Goal: Browse casually

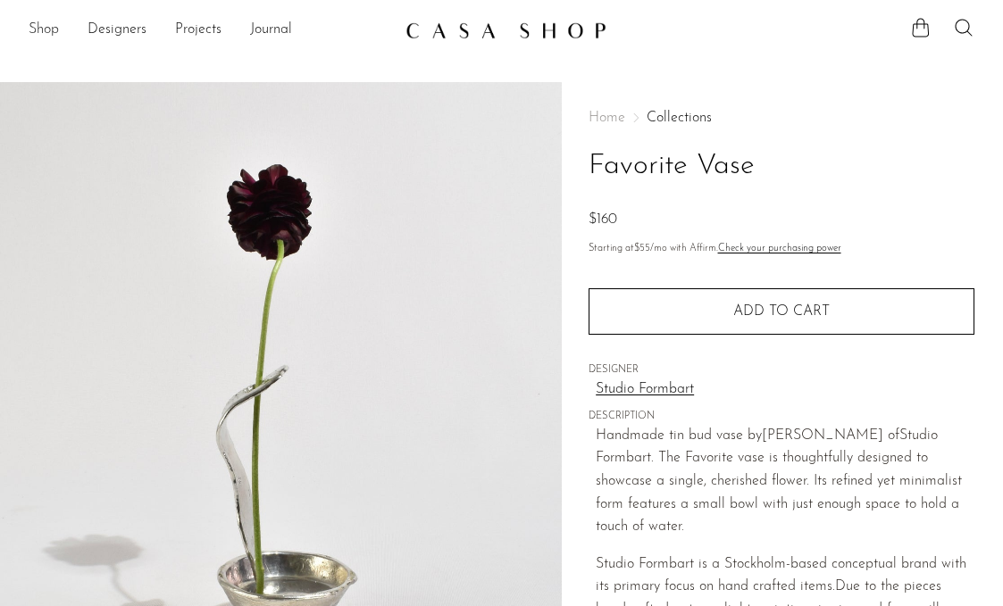
click at [36, 20] on link "Shop" at bounding box center [44, 30] width 30 height 23
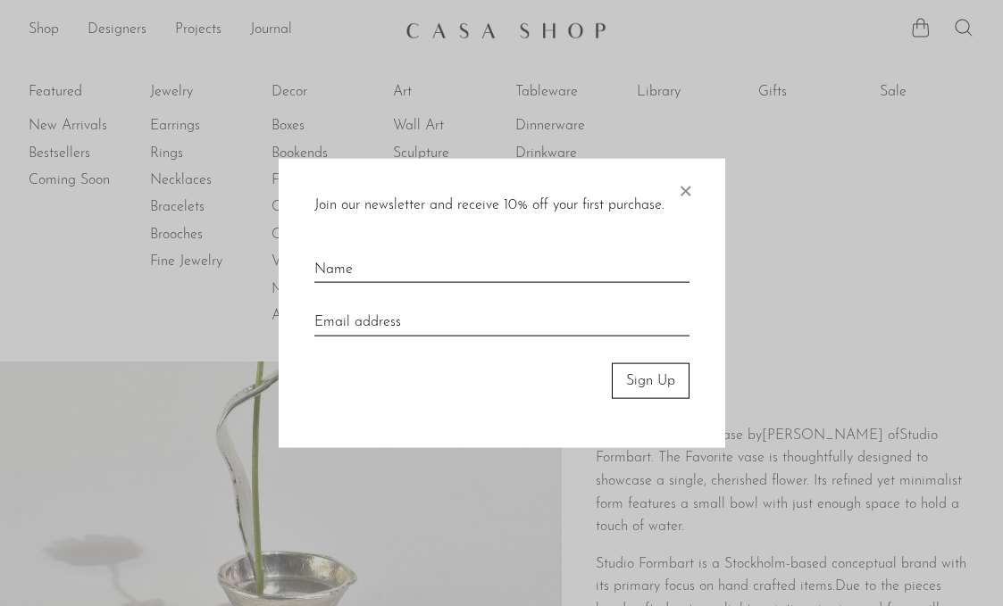
click at [690, 188] on span "×" at bounding box center [685, 186] width 18 height 57
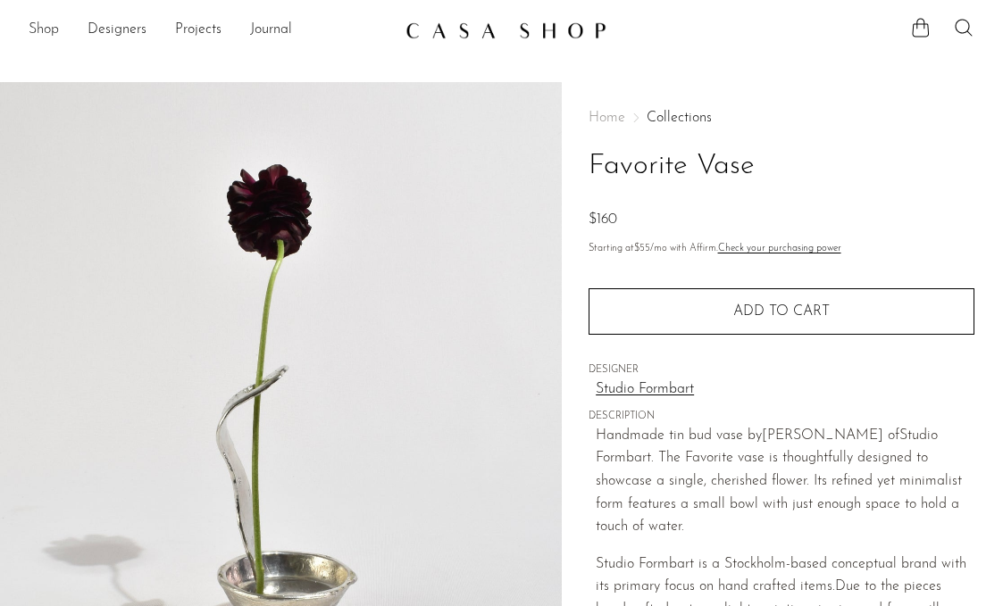
click at [48, 21] on link "Shop" at bounding box center [44, 30] width 30 height 23
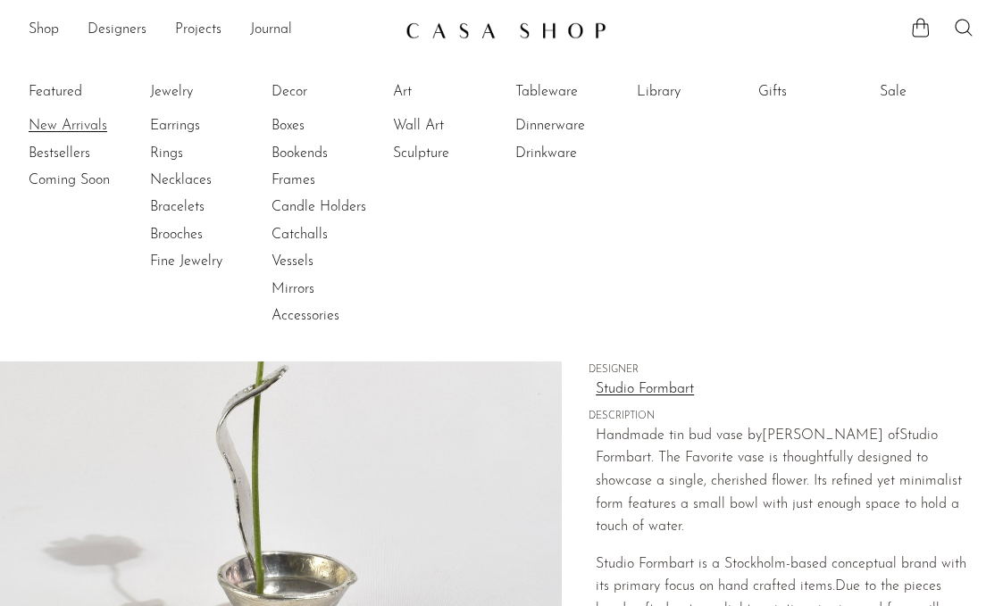
click at [64, 122] on link "New Arrivals" at bounding box center [96, 126] width 134 height 20
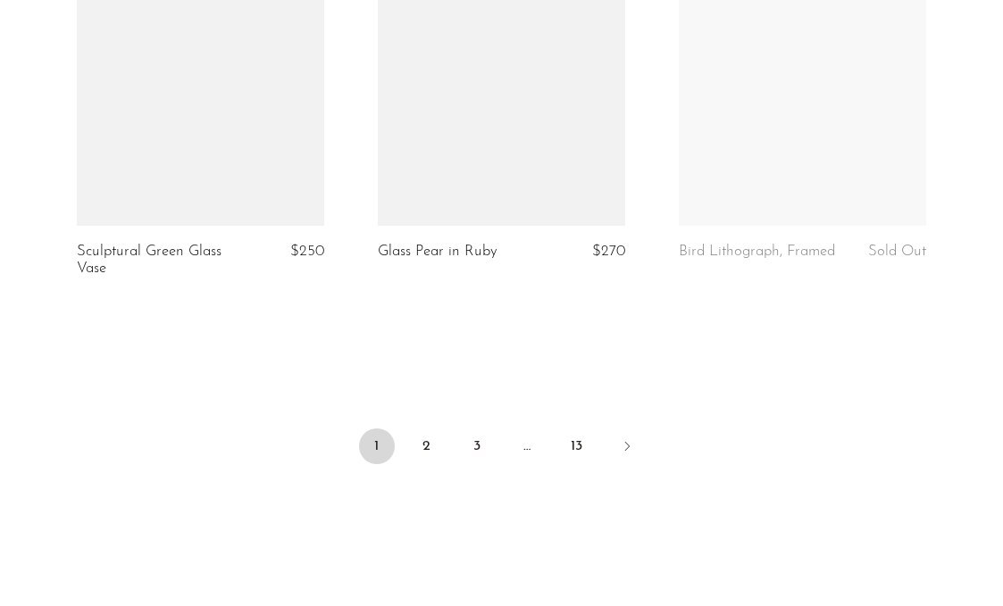
scroll to position [5208, 0]
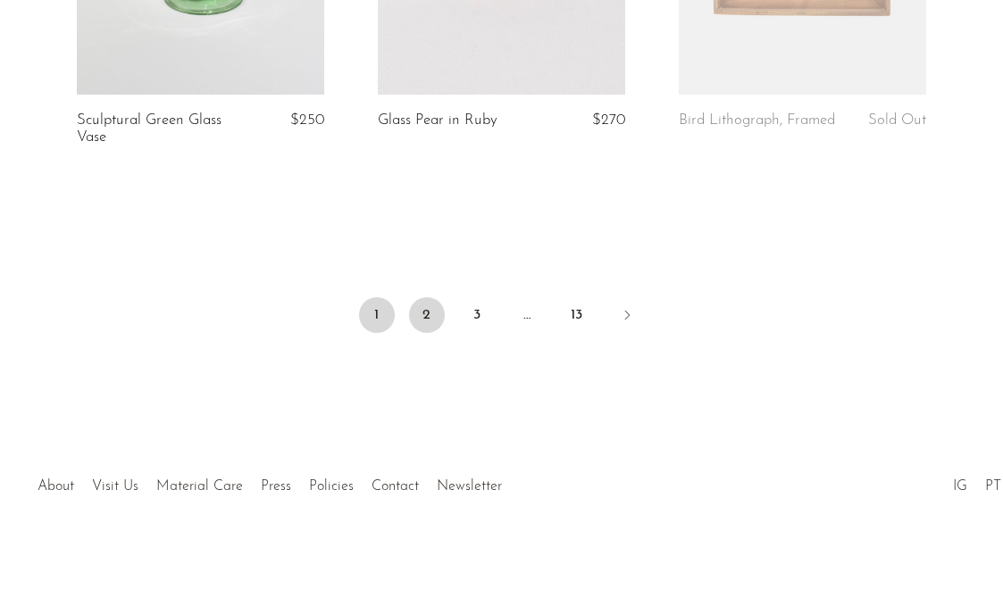
click at [440, 317] on link "2" at bounding box center [427, 315] width 36 height 36
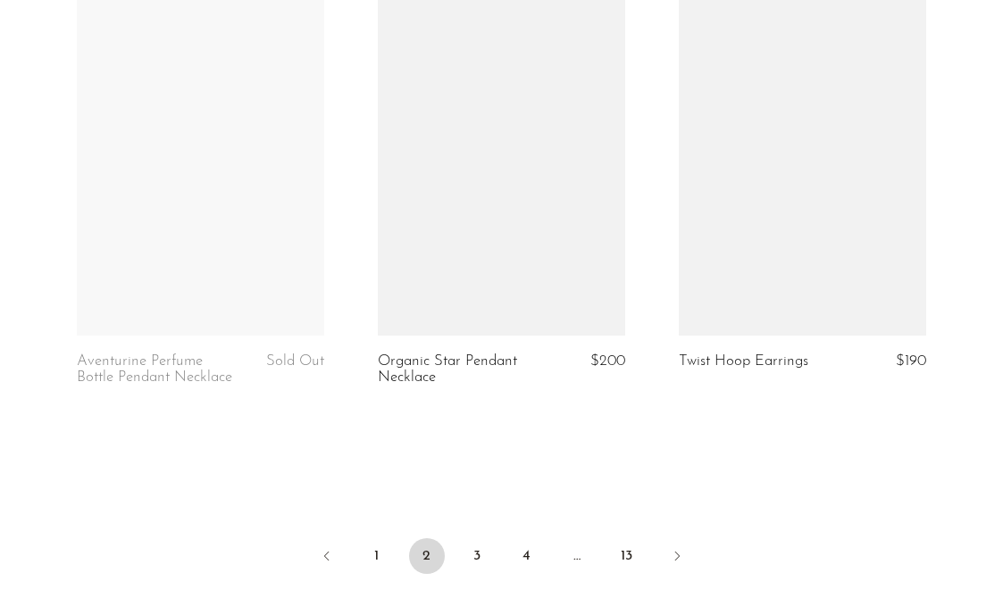
scroll to position [5087, 0]
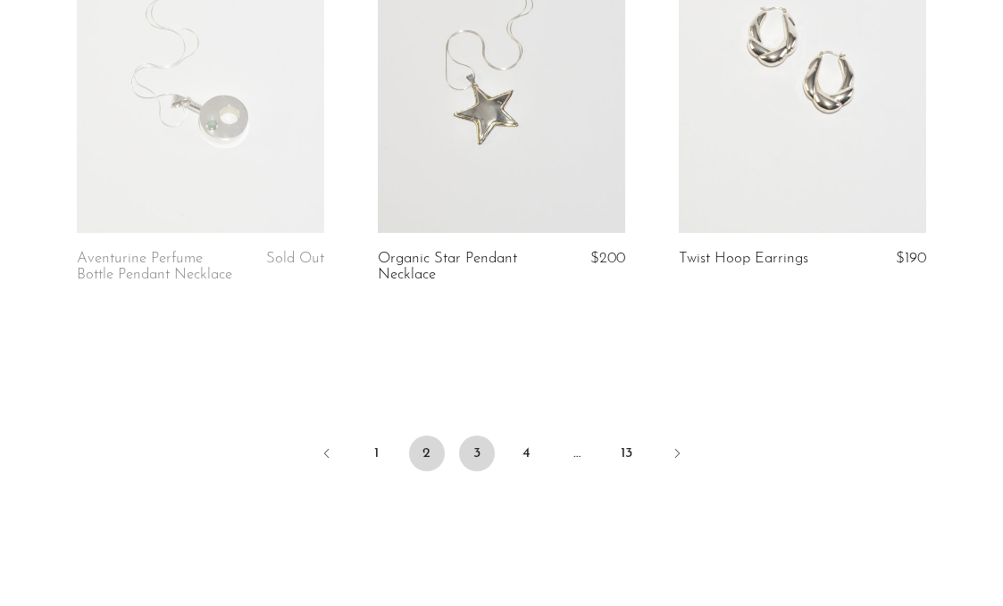
click at [480, 452] on link "3" at bounding box center [477, 454] width 36 height 36
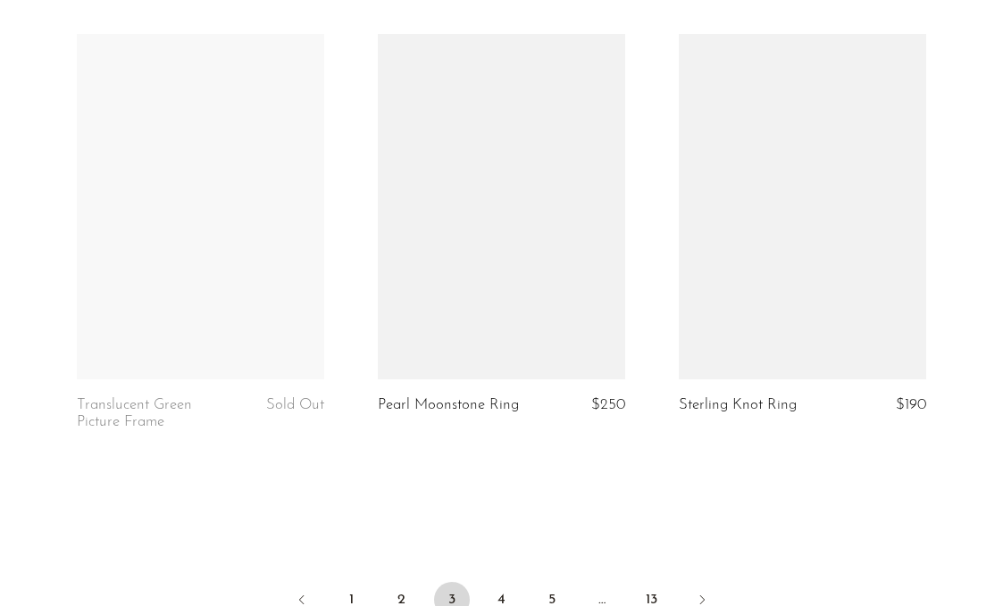
scroll to position [5258, 0]
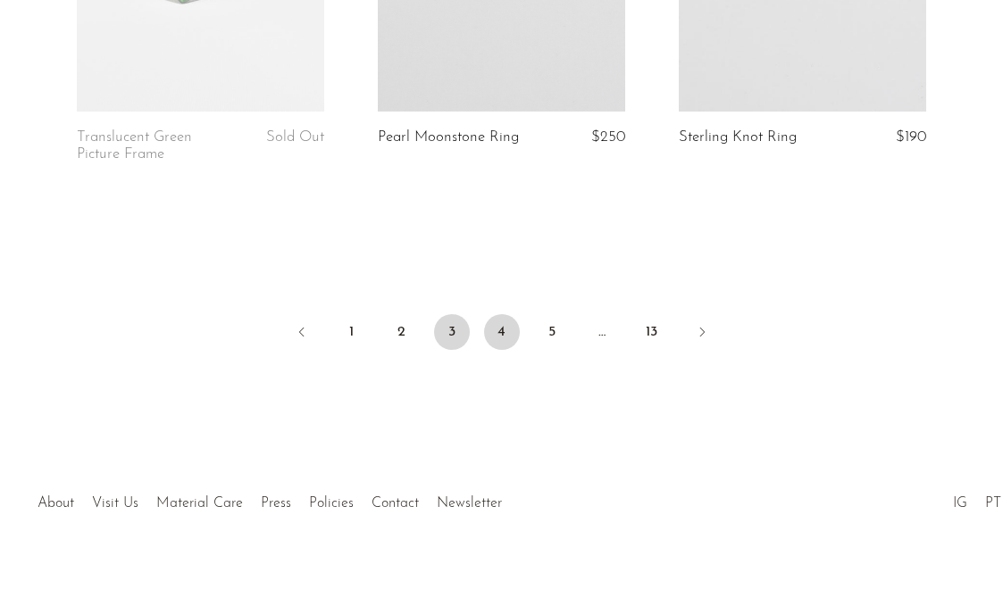
click at [494, 327] on link "4" at bounding box center [502, 332] width 36 height 36
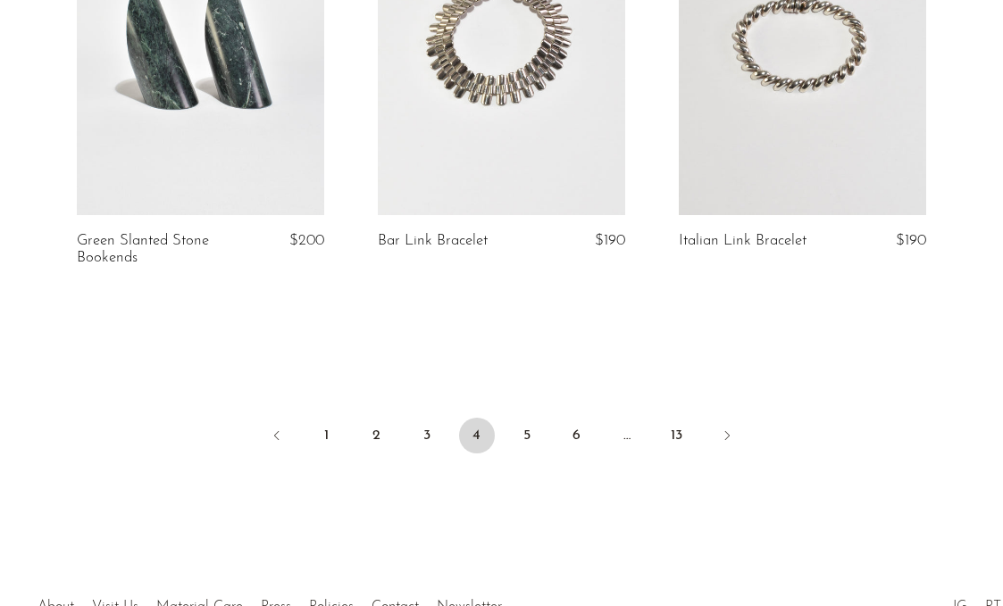
scroll to position [5258, 0]
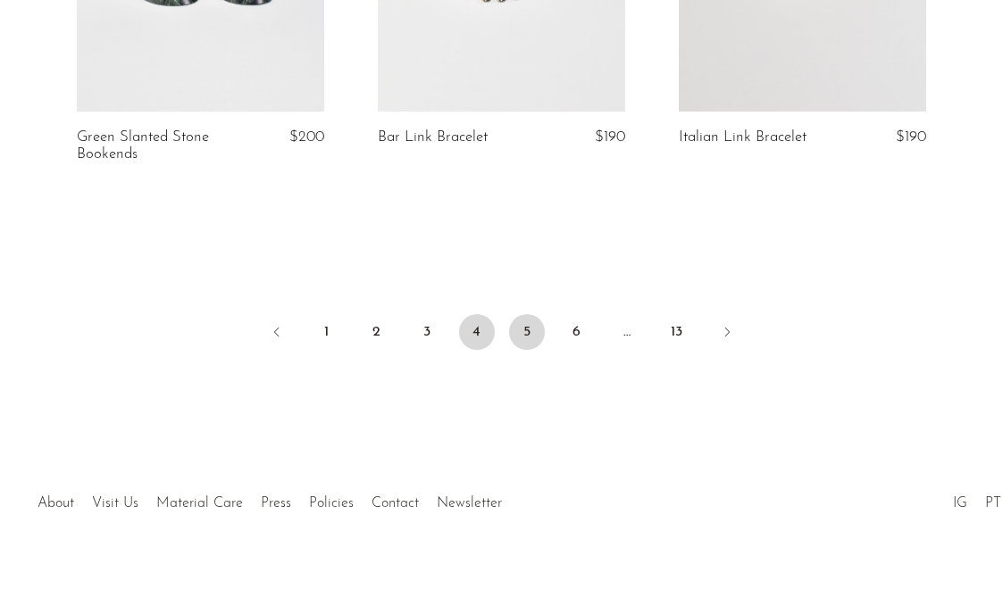
click at [529, 314] on link "5" at bounding box center [527, 332] width 36 height 36
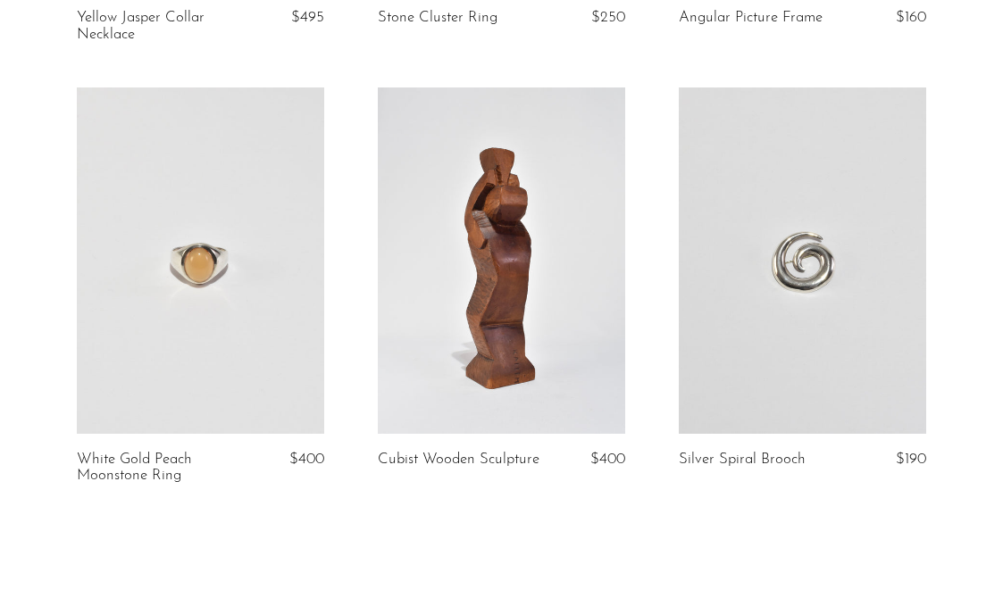
scroll to position [5258, 0]
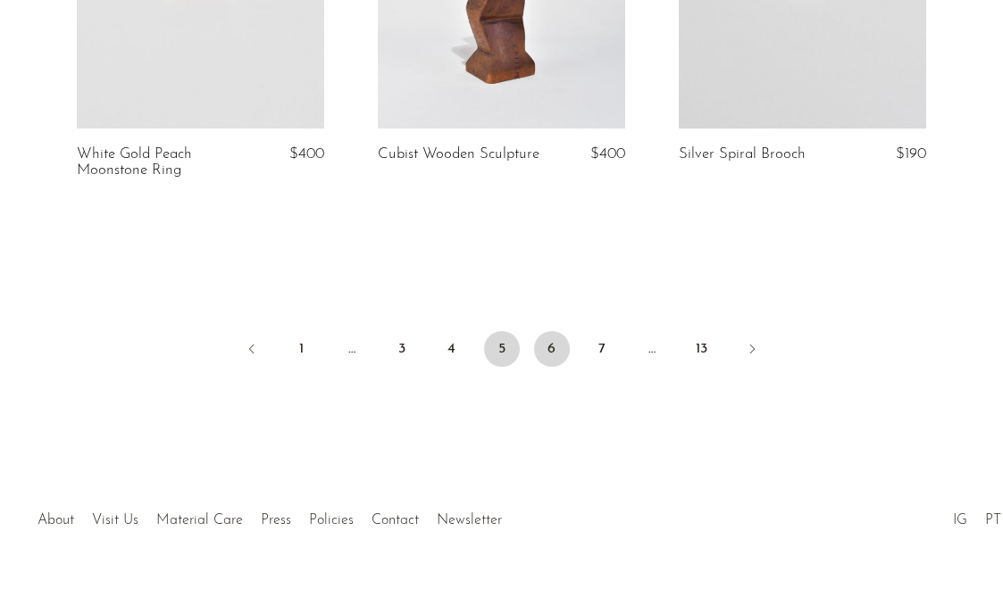
click at [551, 331] on link "6" at bounding box center [552, 349] width 36 height 36
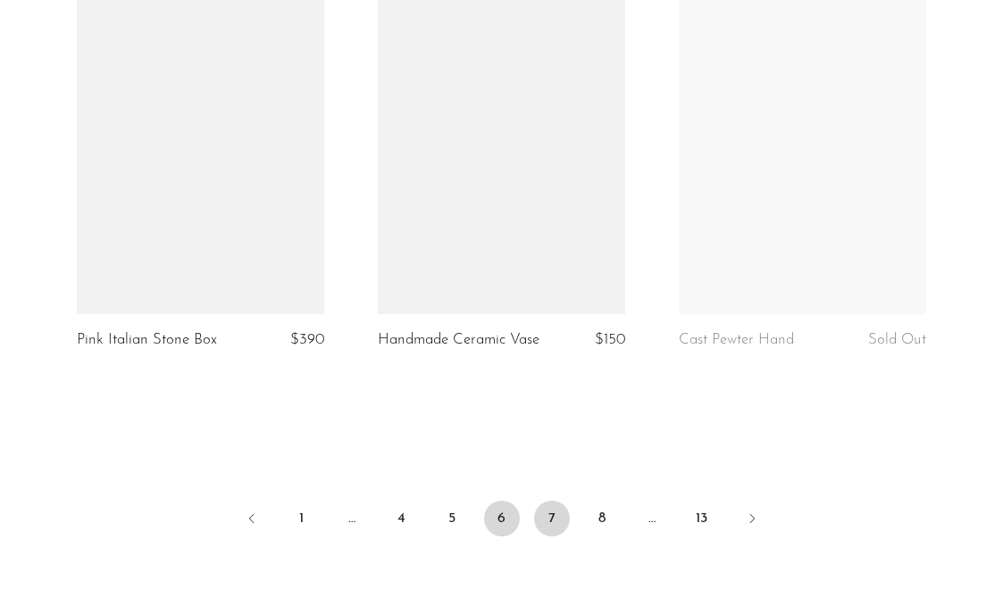
scroll to position [5062, 0]
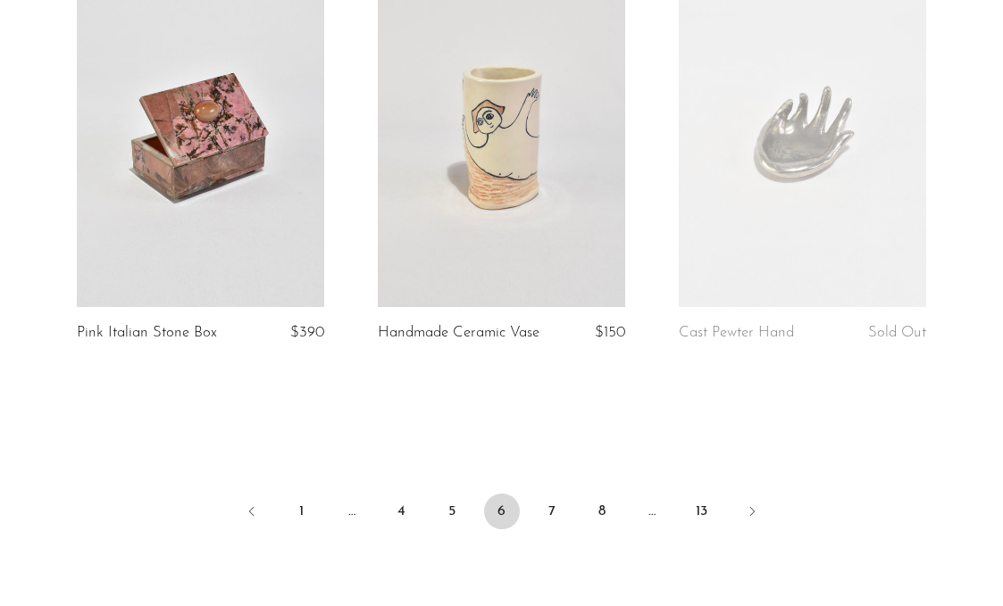
click at [527, 522] on ul "1 … 4 5 6 7 8 … 13" at bounding box center [501, 514] width 1003 height 54
click at [556, 528] on link "7" at bounding box center [552, 512] width 36 height 36
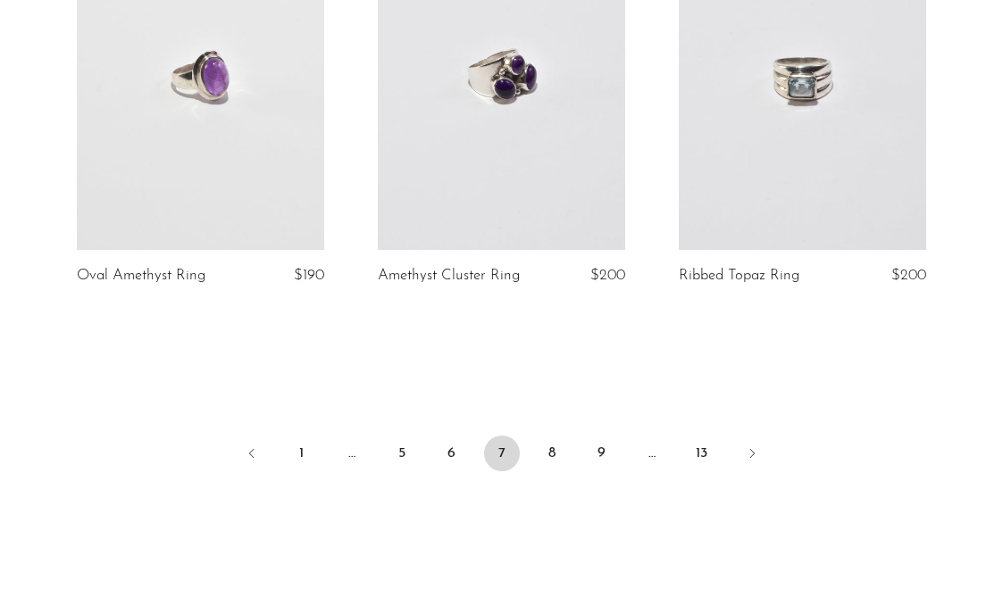
scroll to position [5207, 0]
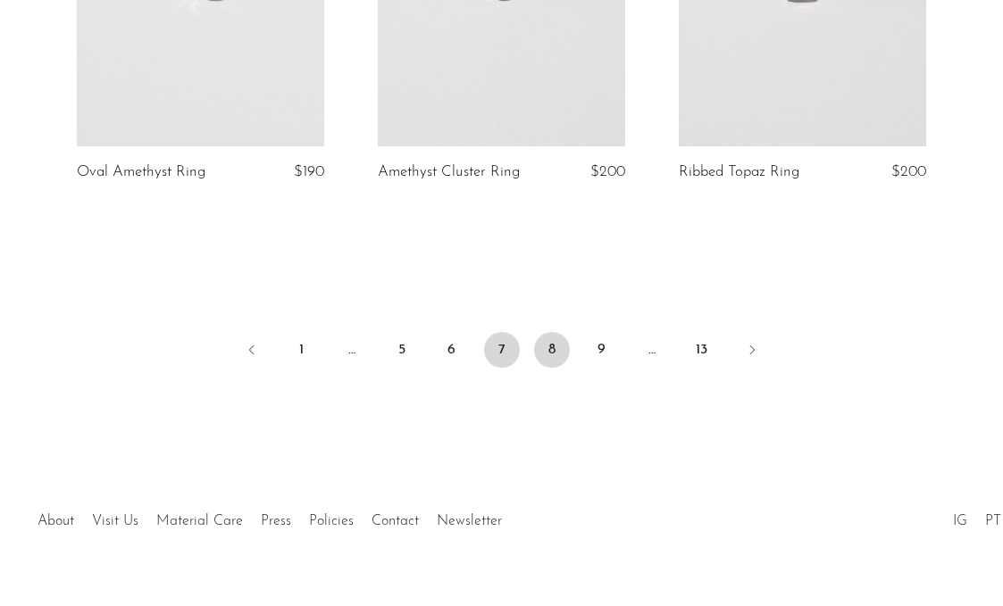
click at [555, 350] on link "8" at bounding box center [552, 350] width 36 height 36
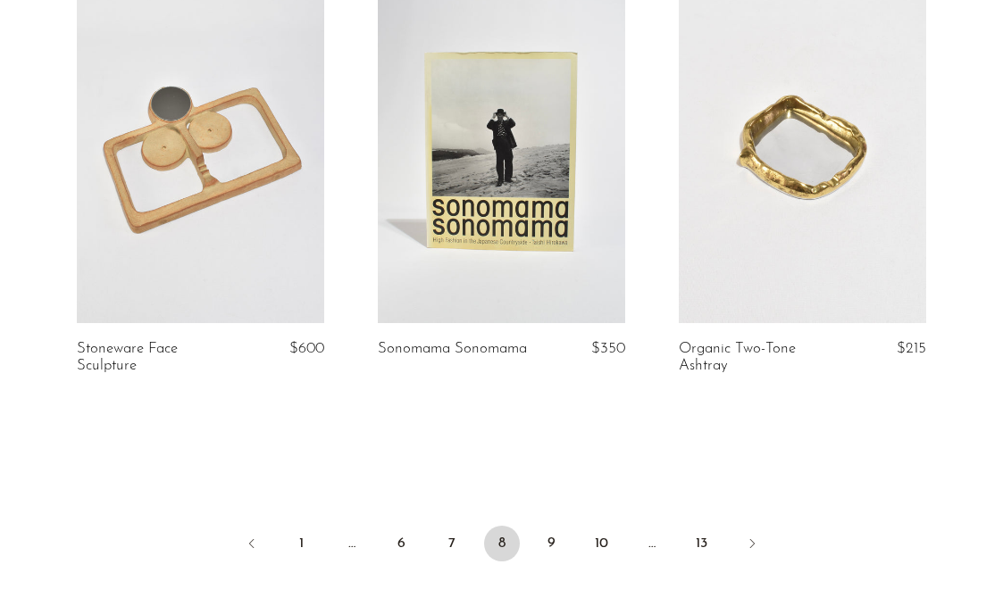
scroll to position [5072, 0]
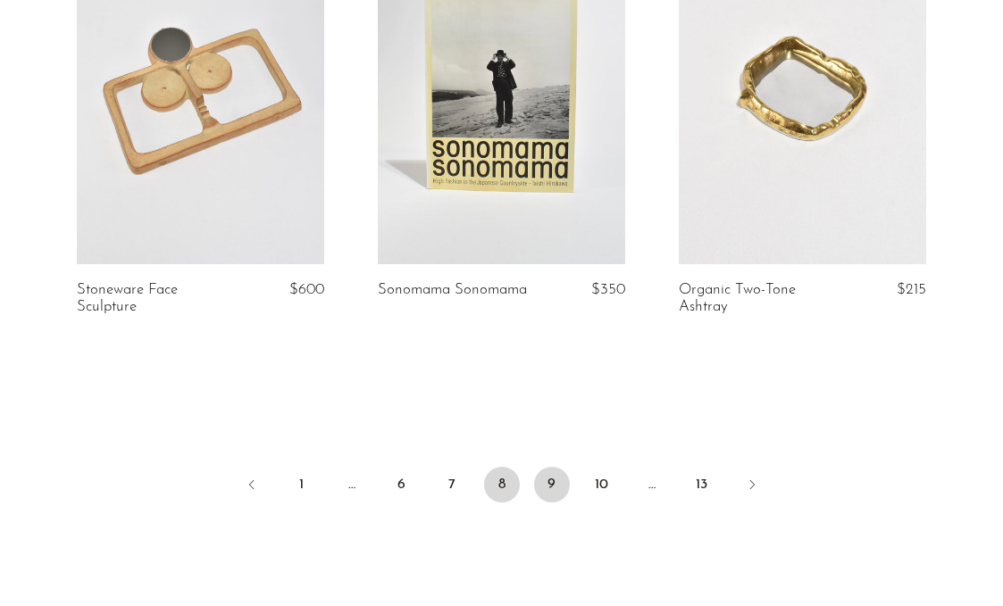
click at [542, 467] on link "9" at bounding box center [552, 485] width 36 height 36
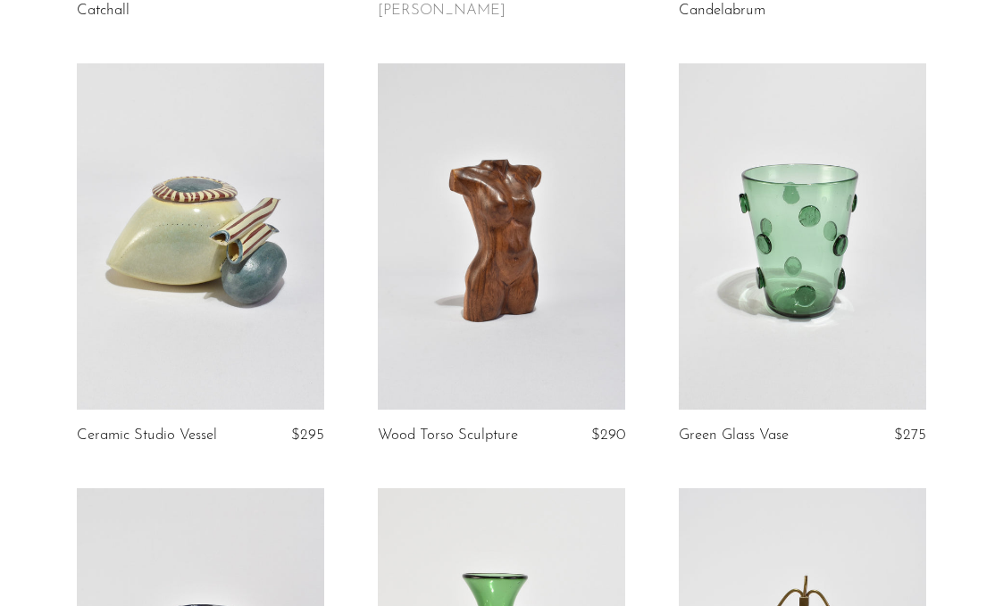
scroll to position [543, 0]
click at [741, 163] on link at bounding box center [802, 236] width 247 height 347
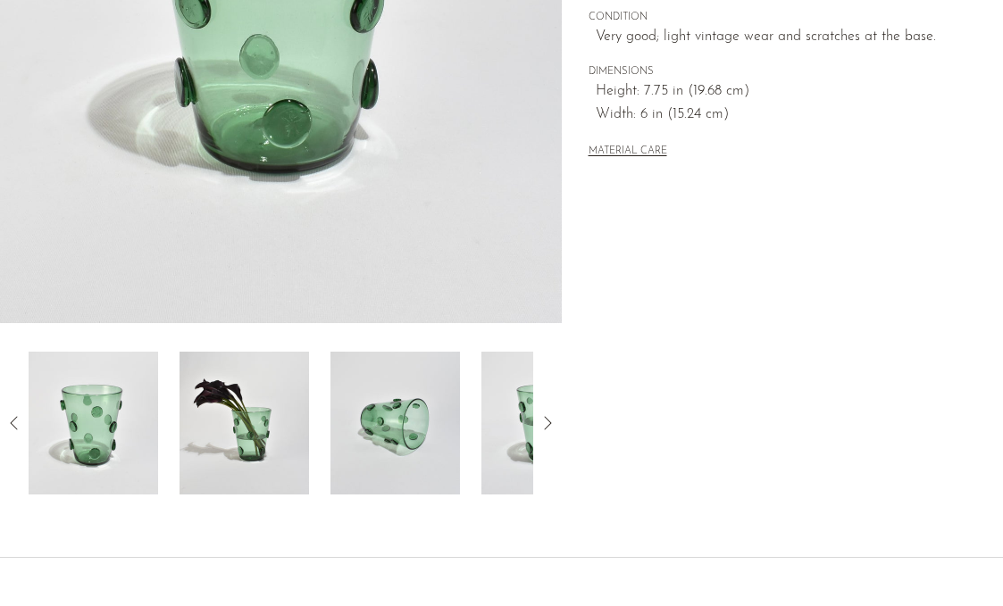
scroll to position [493, 0]
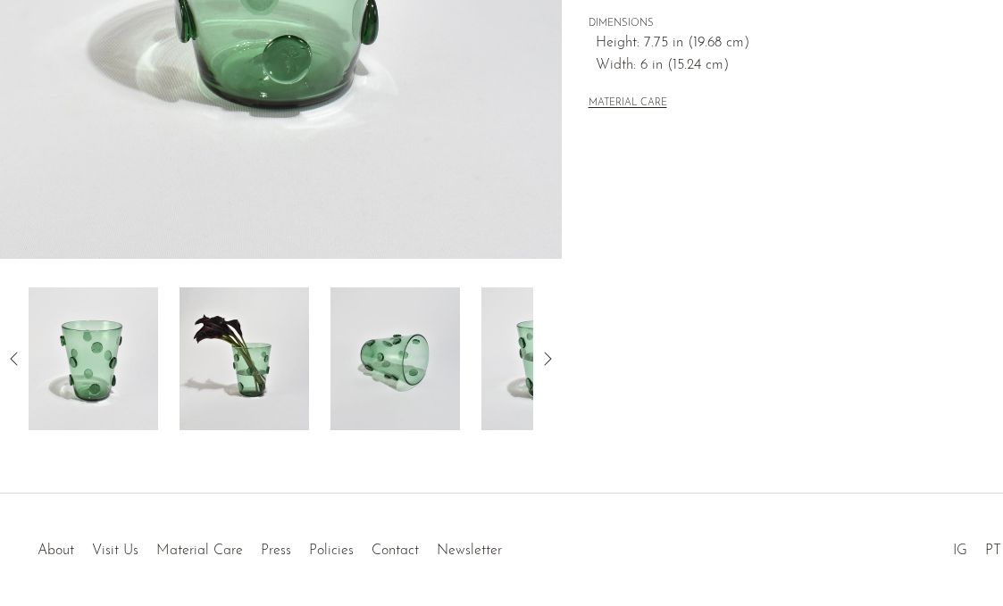
click at [252, 387] on img at bounding box center [245, 359] width 130 height 143
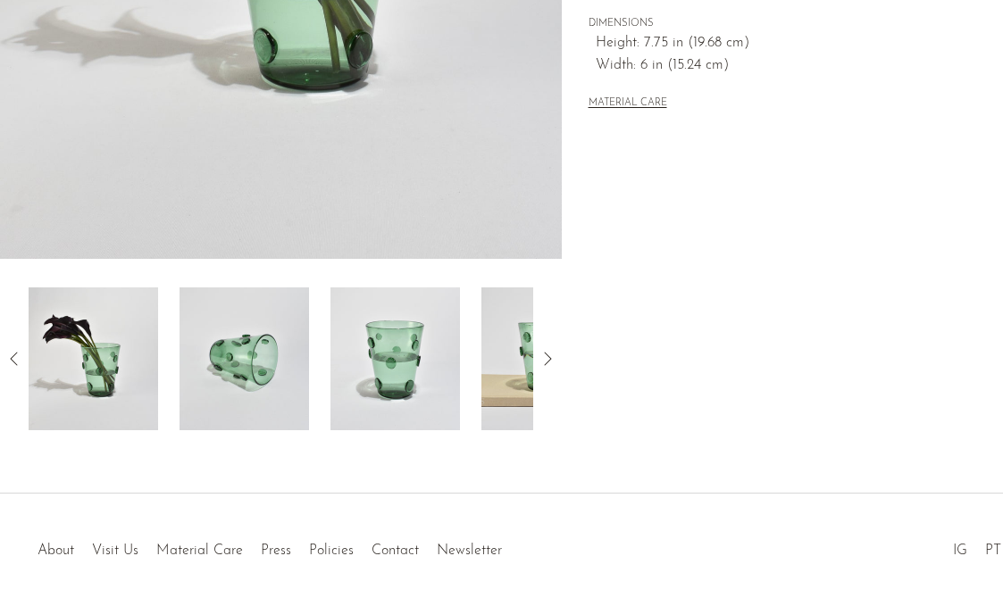
click at [376, 379] on img at bounding box center [395, 359] width 130 height 143
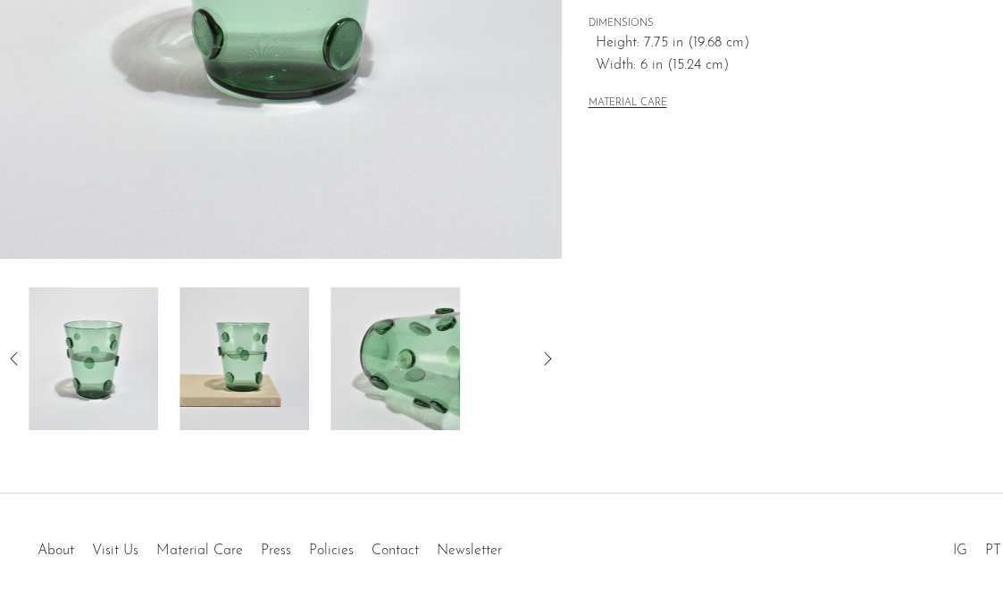
click at [455, 368] on img at bounding box center [395, 359] width 130 height 143
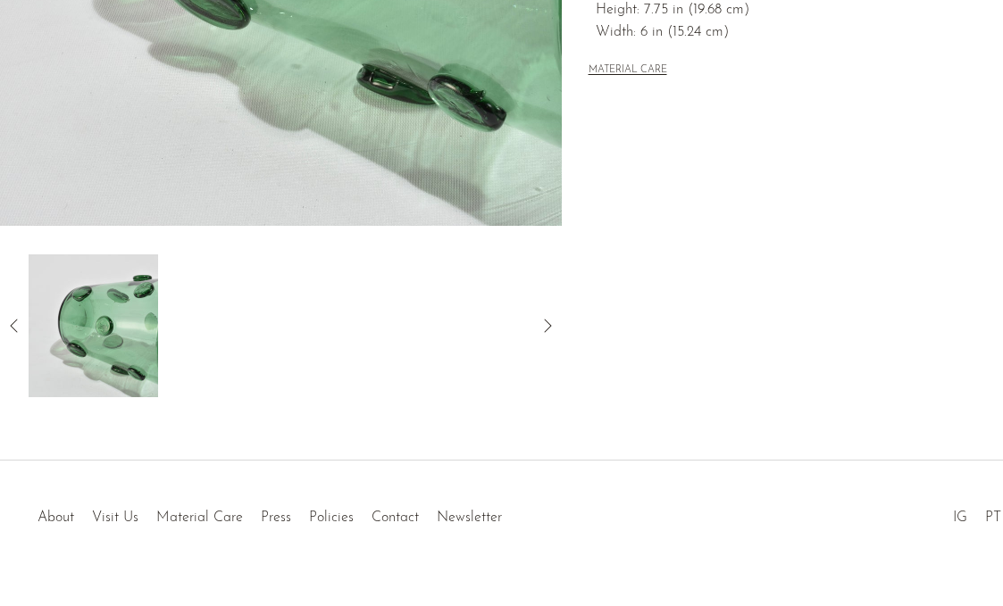
scroll to position [556, 0]
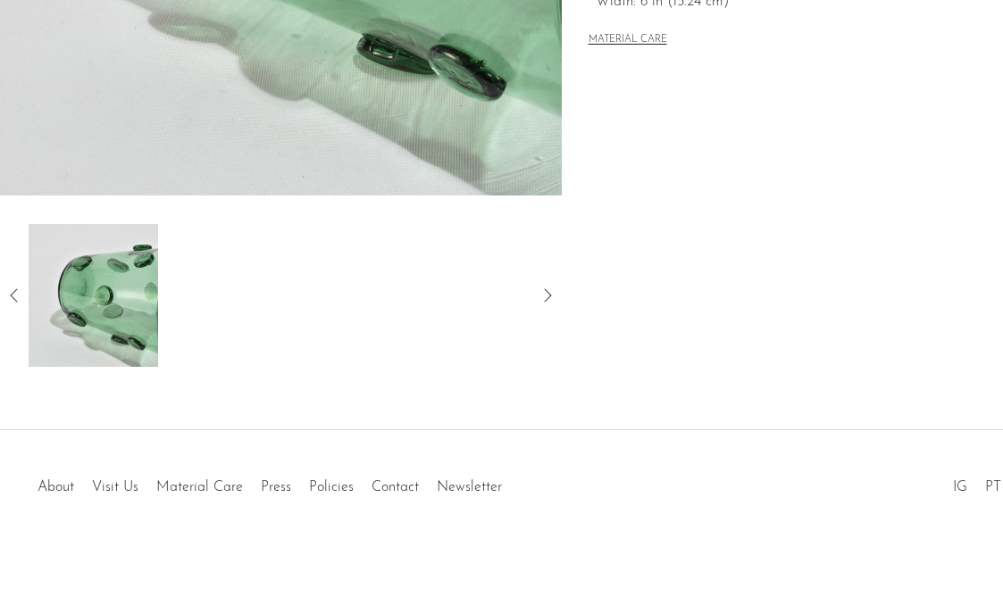
click at [535, 301] on div at bounding box center [281, 295] width 562 height 143
click at [537, 301] on icon at bounding box center [547, 295] width 21 height 21
click at [543, 301] on icon at bounding box center [547, 295] width 21 height 21
click at [544, 291] on icon at bounding box center [547, 295] width 21 height 21
click at [549, 291] on icon at bounding box center [547, 295] width 21 height 21
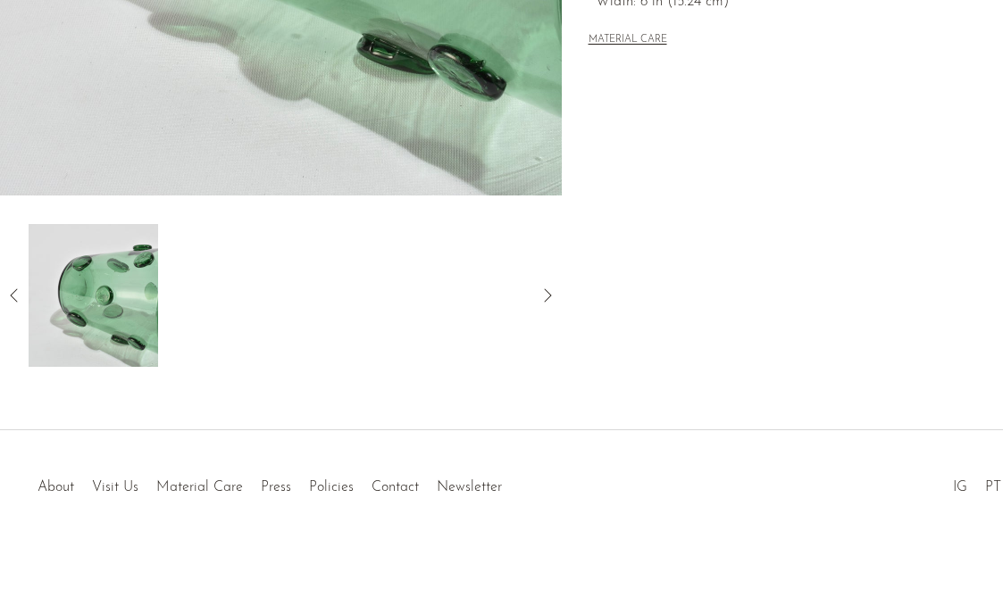
click at [103, 289] on img at bounding box center [94, 295] width 130 height 143
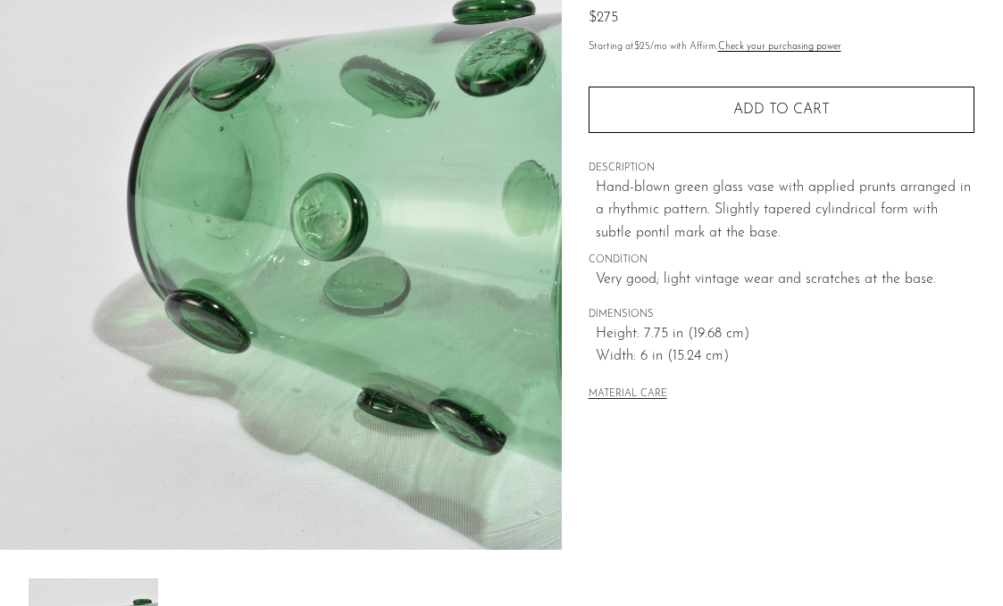
scroll to position [0, 0]
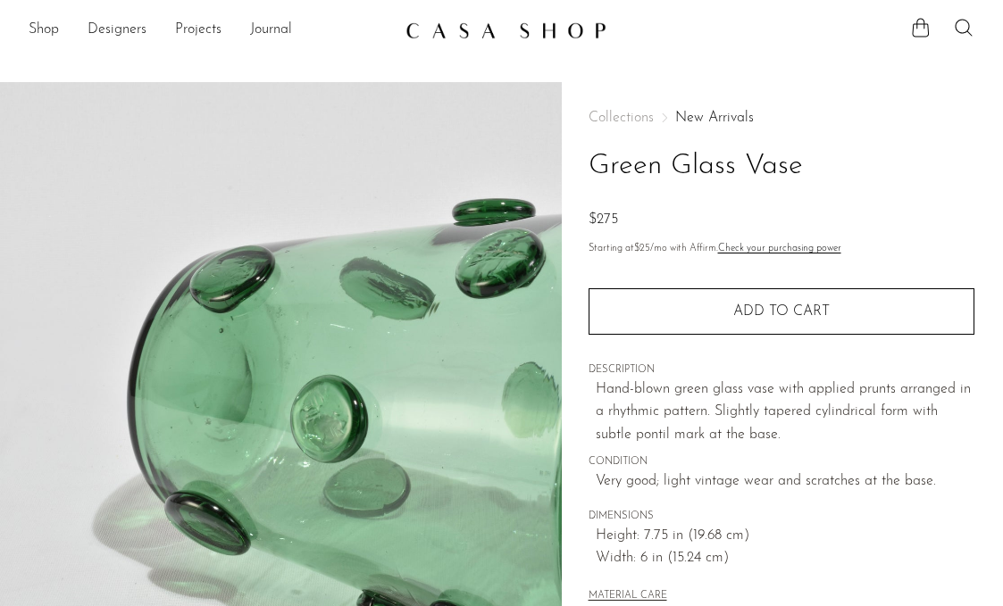
click at [491, 24] on img at bounding box center [506, 30] width 201 height 18
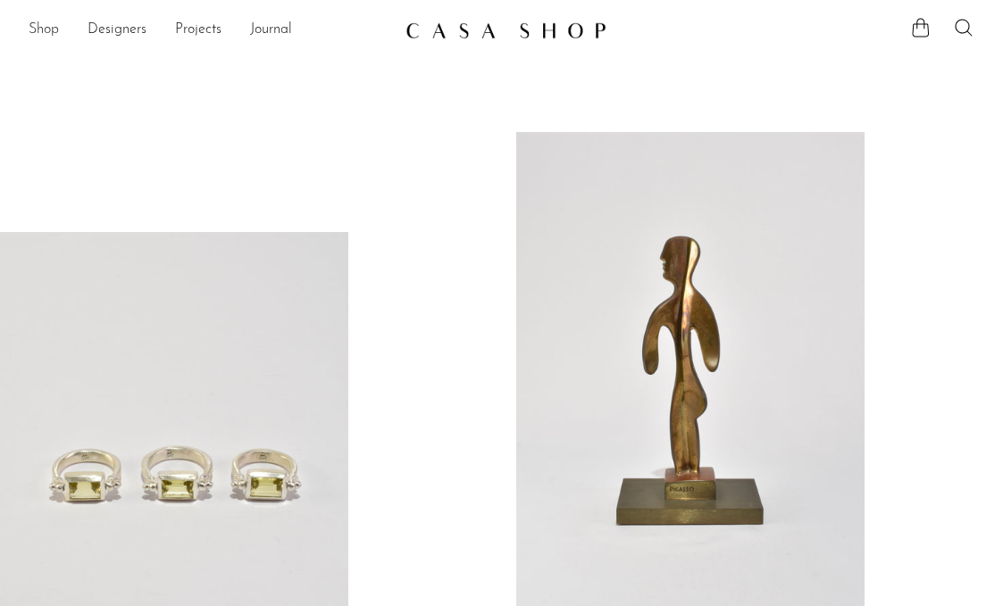
click at [38, 39] on link "Shop" at bounding box center [44, 30] width 30 height 23
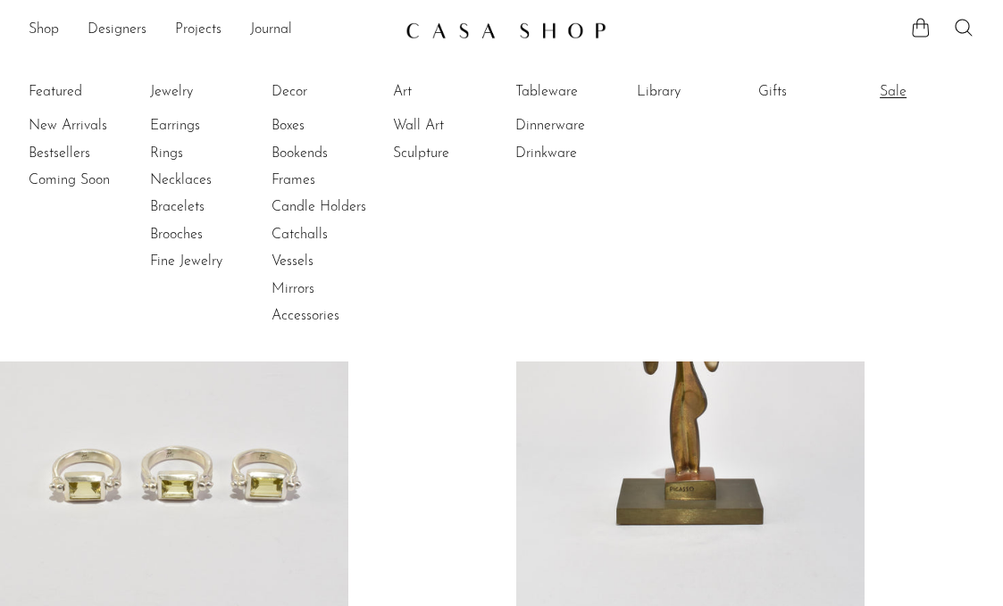
click at [901, 87] on link "Sale" at bounding box center [947, 92] width 134 height 20
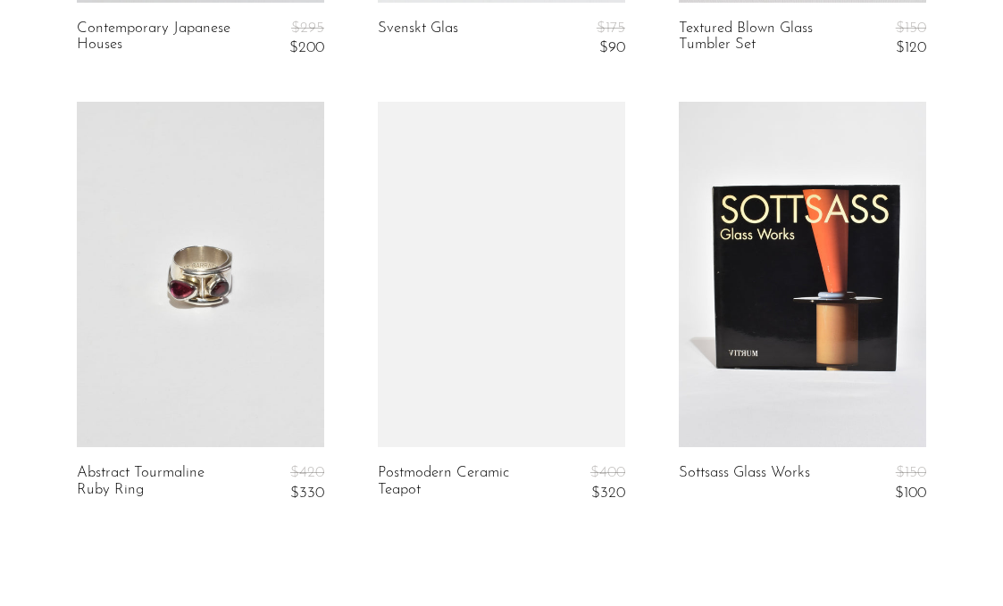
scroll to position [5317, 0]
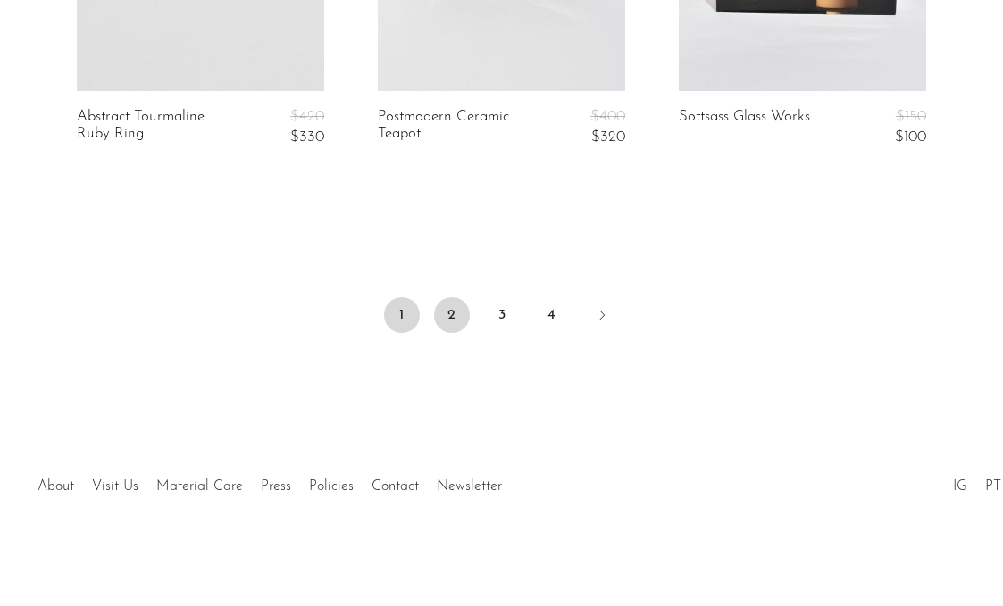
click at [445, 305] on link "2" at bounding box center [452, 315] width 36 height 36
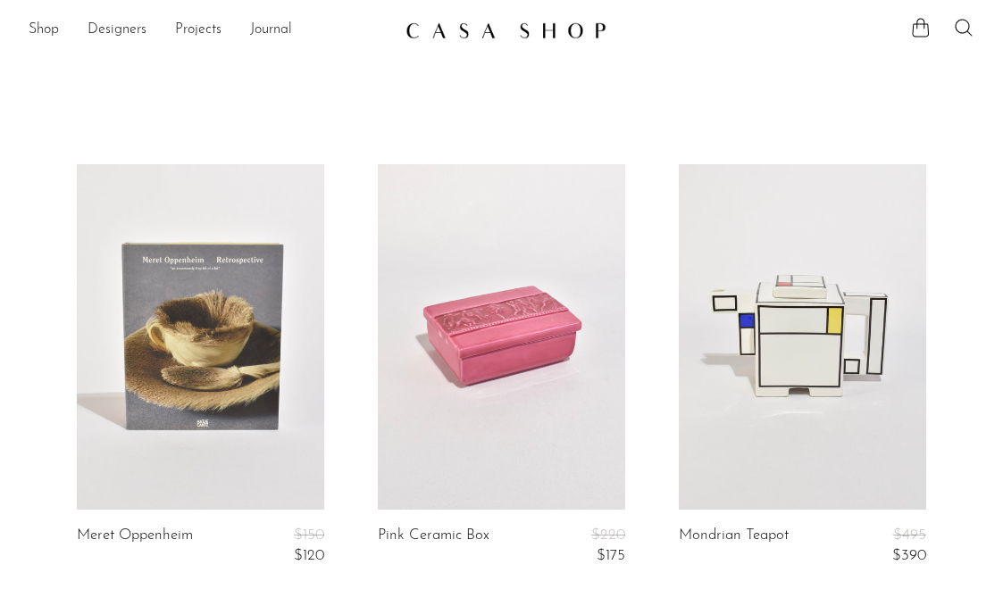
click at [278, 399] on link at bounding box center [200, 337] width 247 height 347
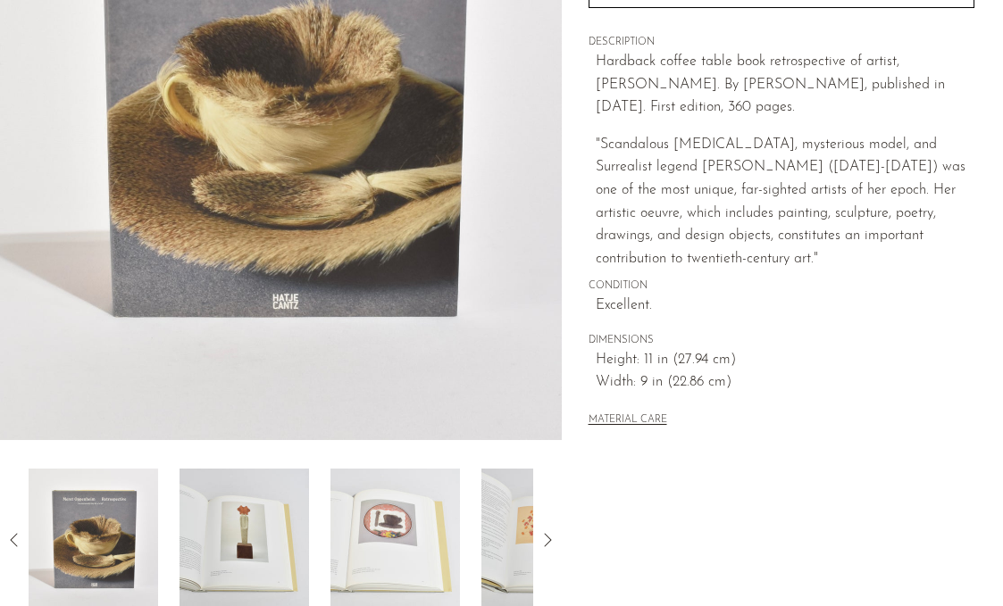
scroll to position [556, 0]
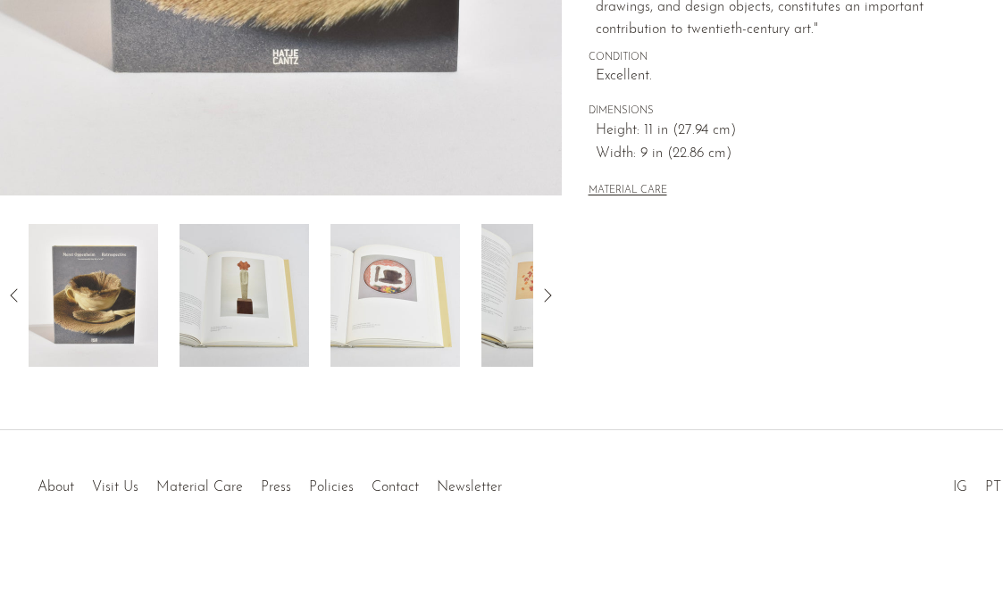
click at [241, 334] on img at bounding box center [245, 295] width 130 height 143
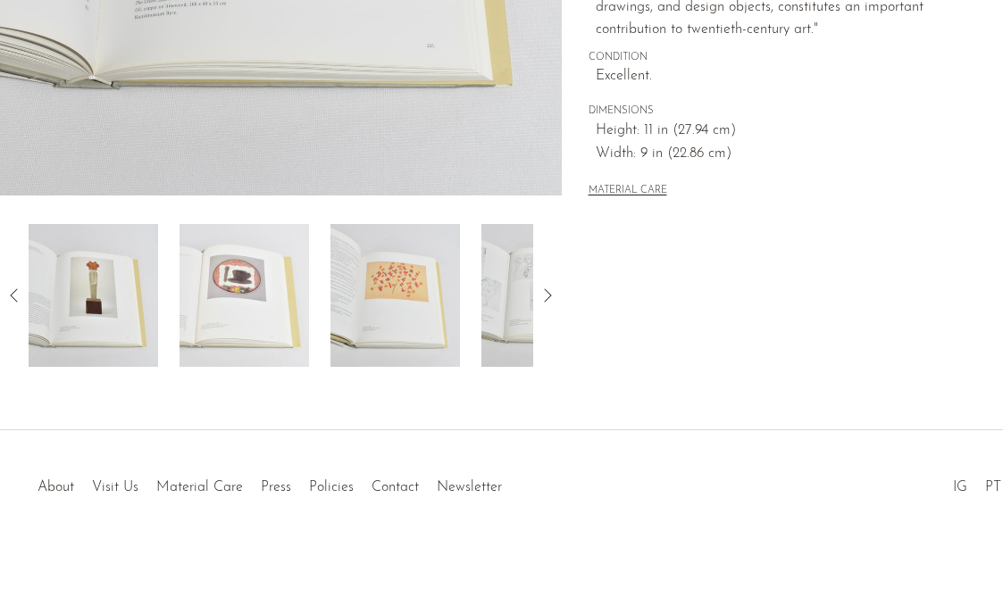
click at [269, 322] on img at bounding box center [245, 295] width 130 height 143
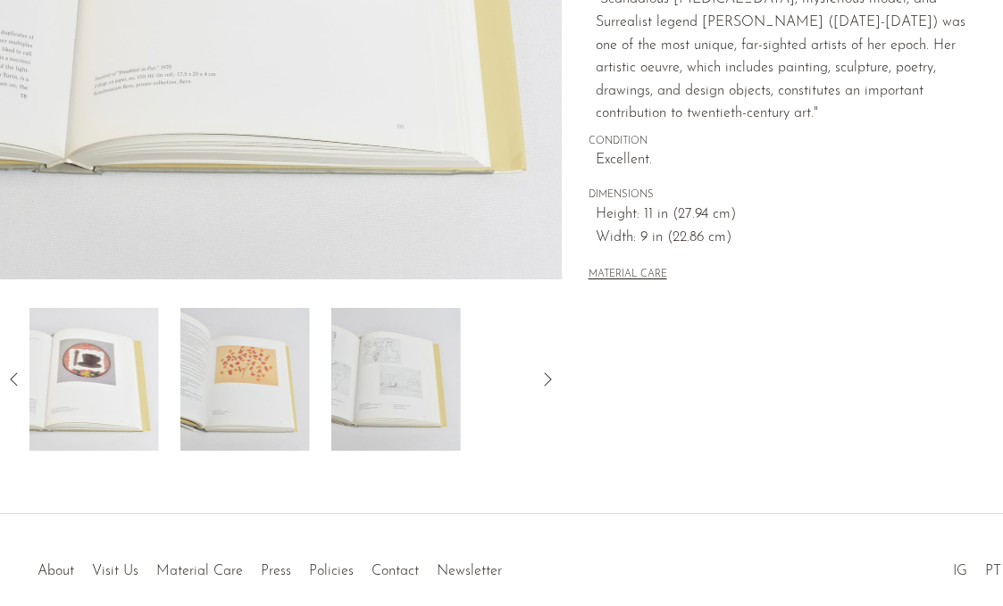
scroll to position [237, 0]
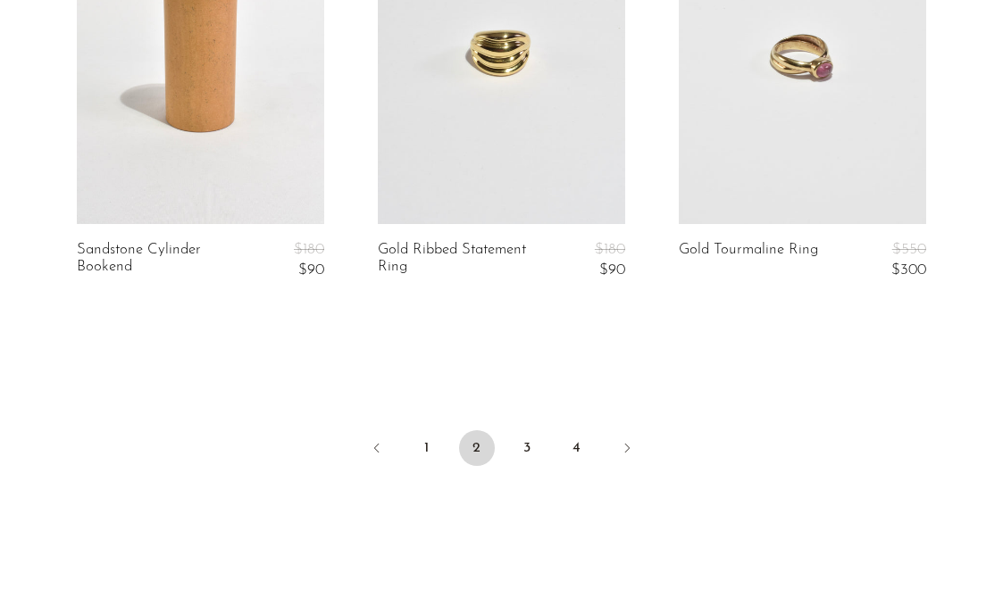
scroll to position [5185, 0]
click at [527, 456] on link "3" at bounding box center [527, 448] width 36 height 36
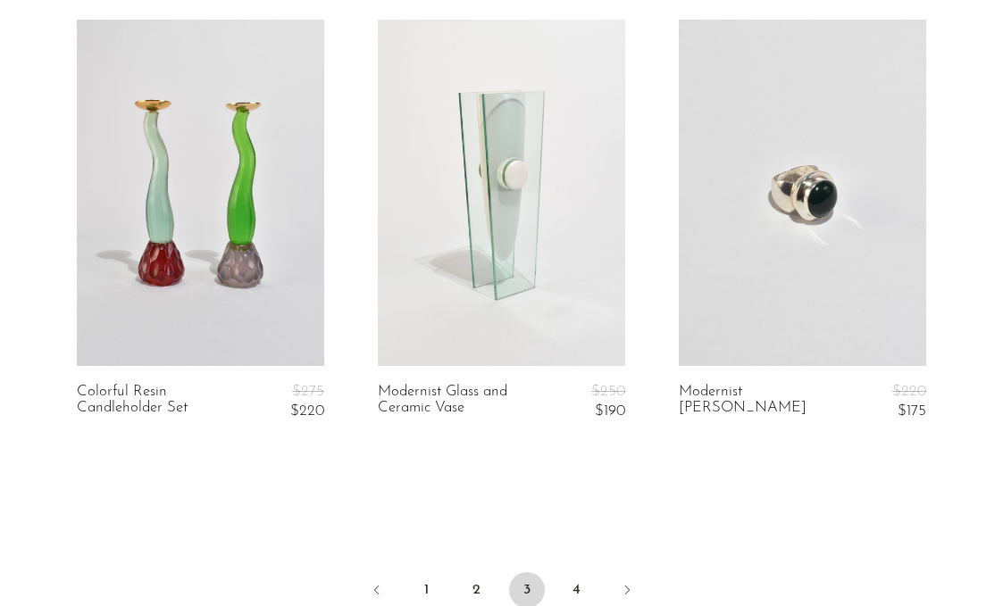
scroll to position [5330, 0]
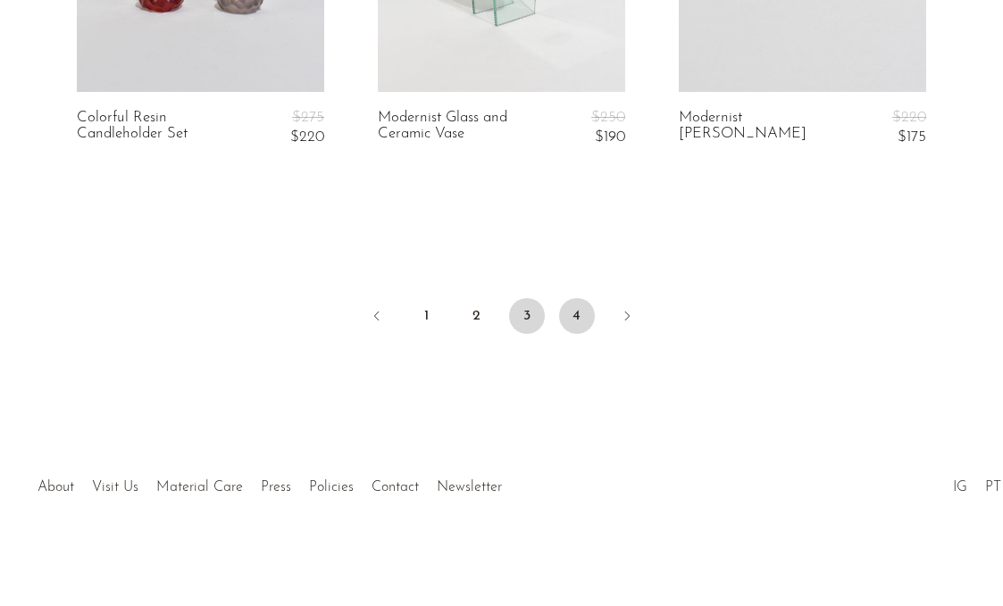
click at [565, 322] on link "4" at bounding box center [577, 316] width 36 height 36
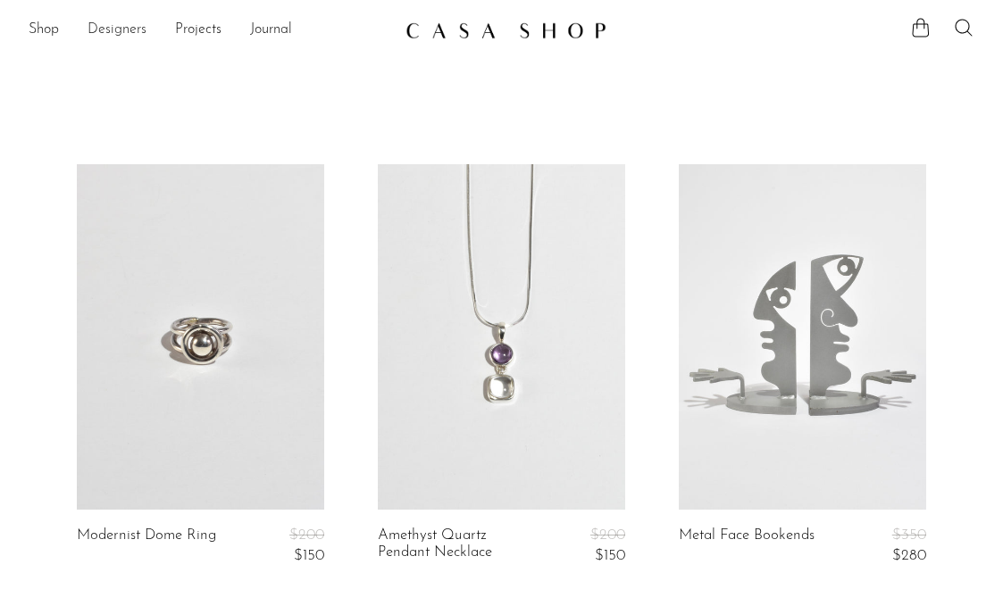
click at [105, 38] on link "Designers" at bounding box center [117, 30] width 59 height 23
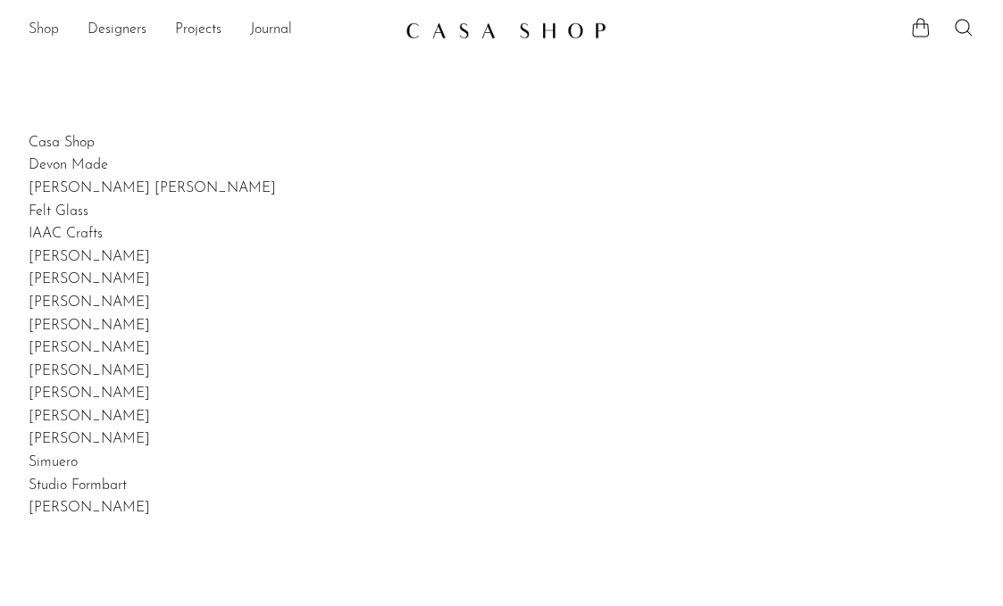
click at [29, 32] on link "Shop" at bounding box center [44, 30] width 30 height 23
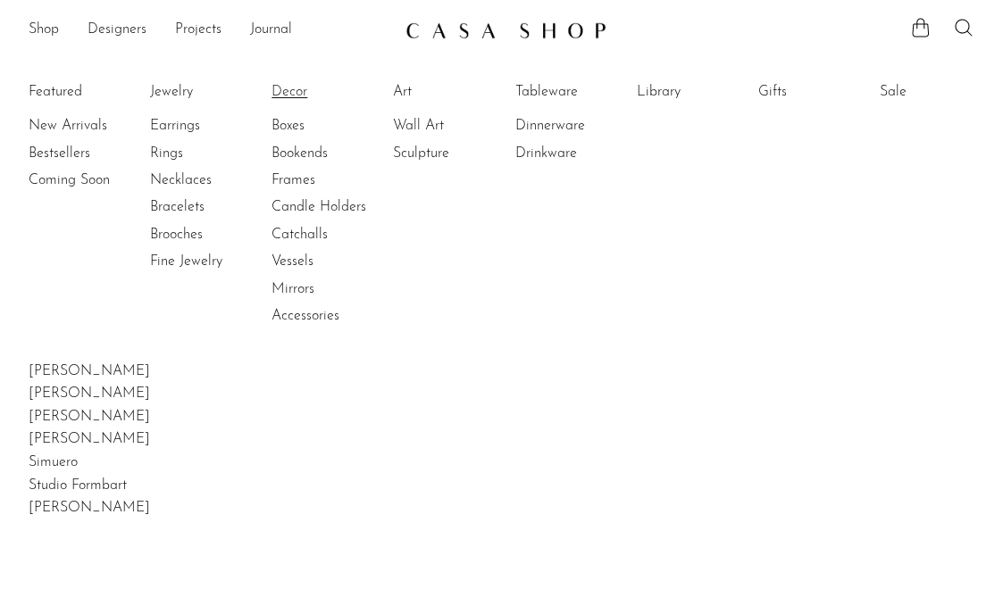
click at [292, 93] on link "Decor" at bounding box center [339, 92] width 134 height 20
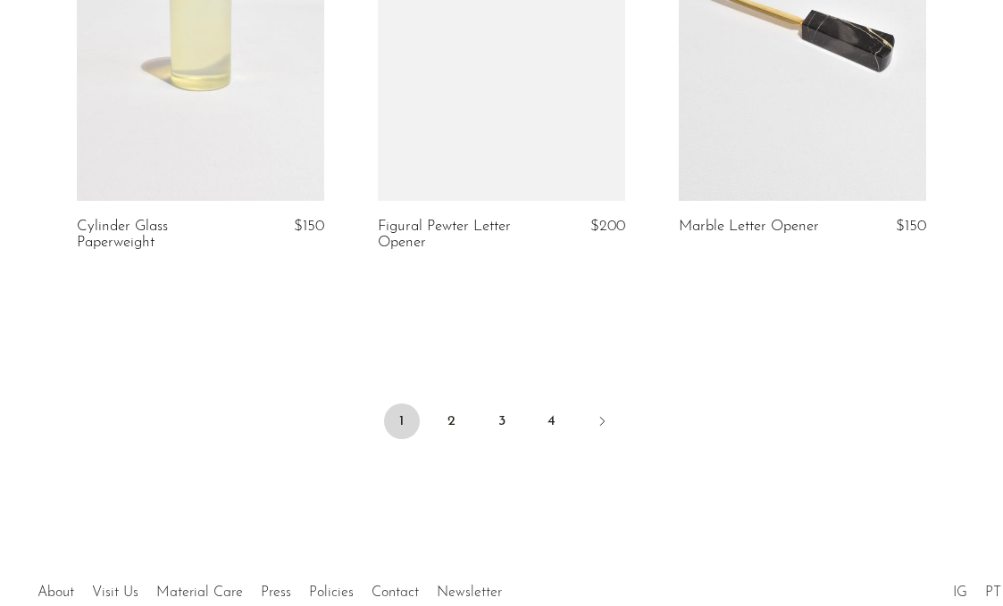
scroll to position [5241, 0]
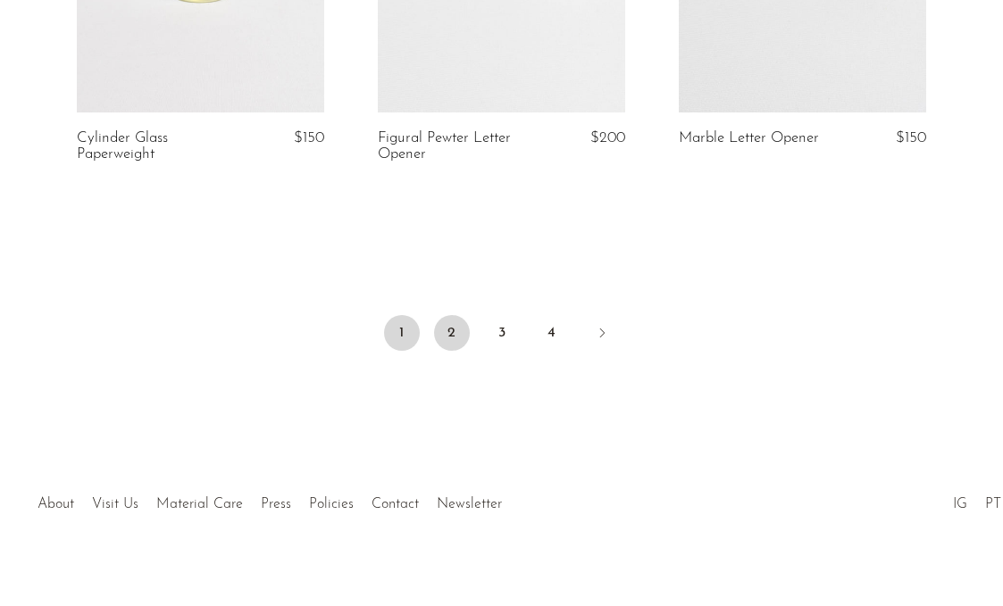
click at [441, 334] on link "2" at bounding box center [452, 333] width 36 height 36
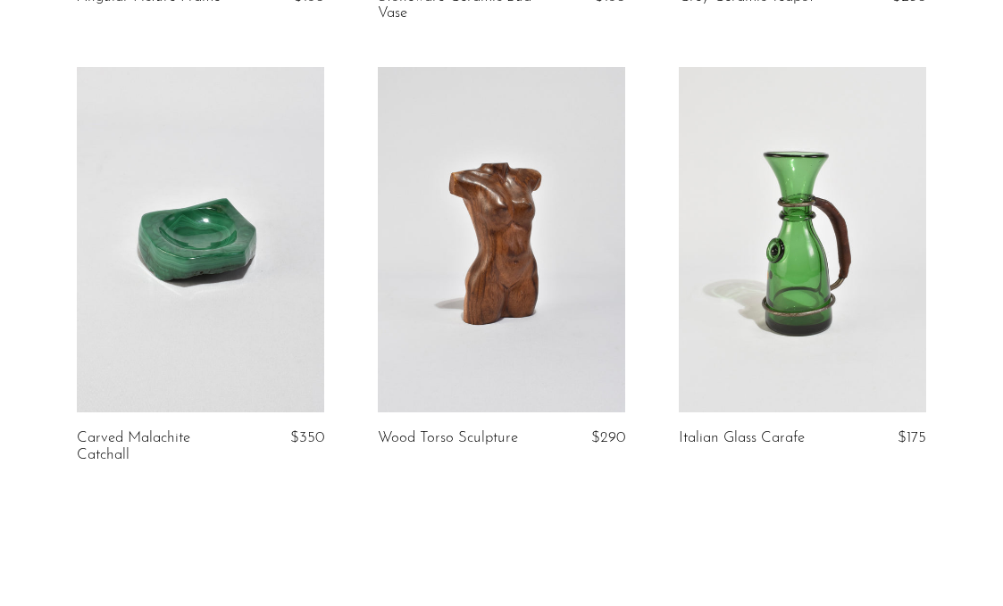
scroll to position [5113, 0]
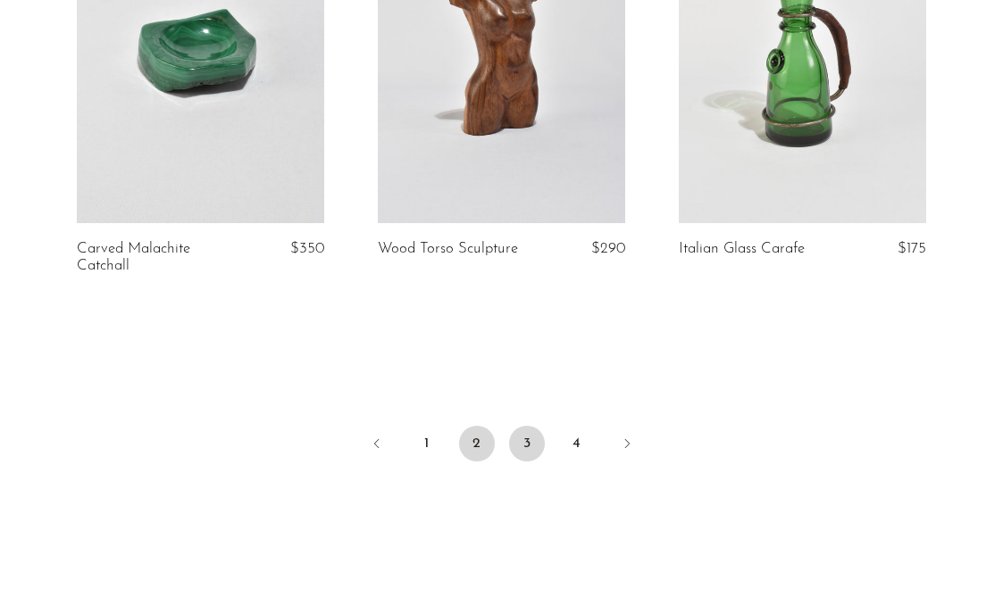
click at [523, 443] on link "3" at bounding box center [527, 444] width 36 height 36
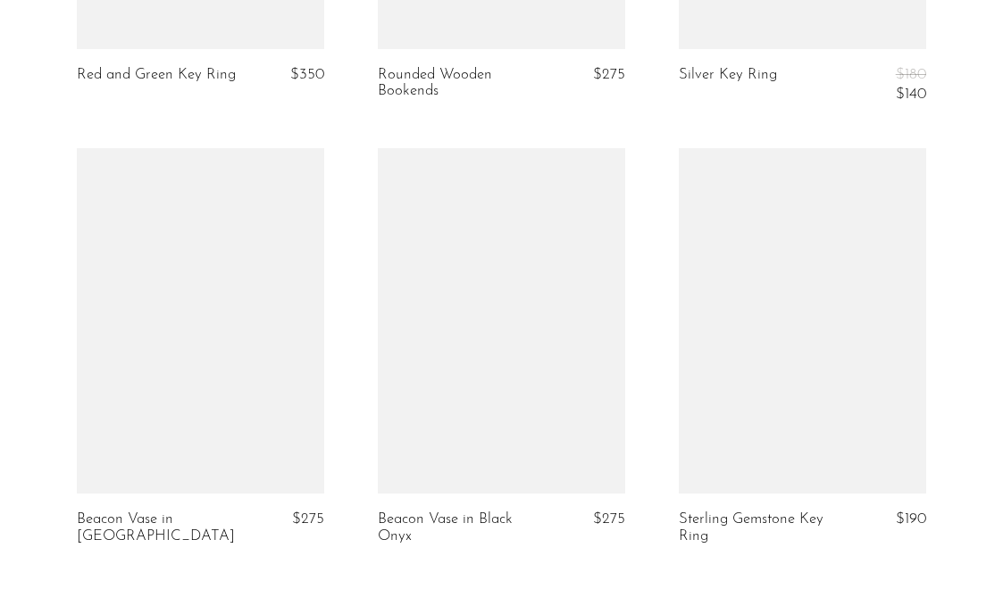
scroll to position [5074, 0]
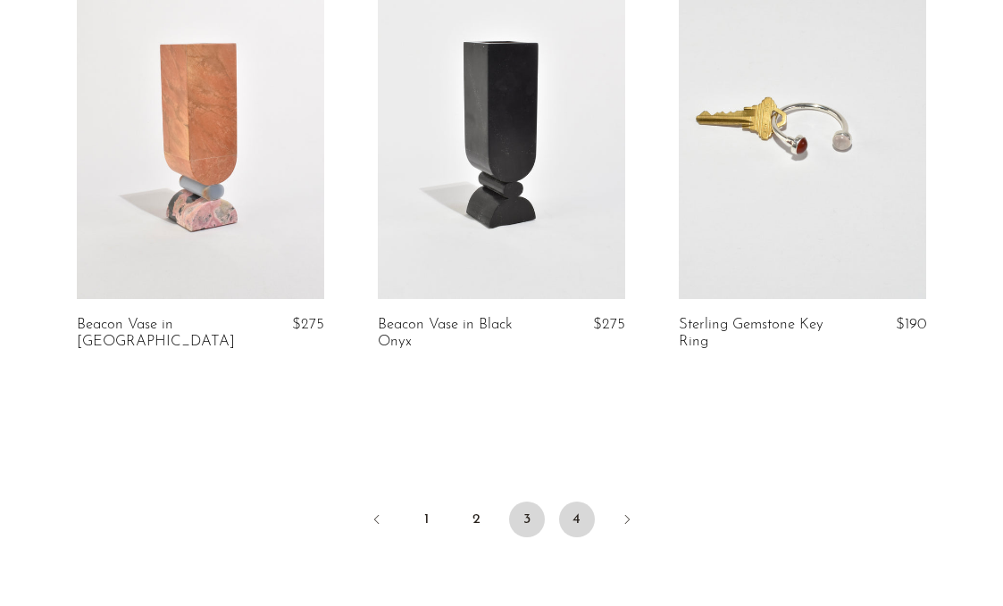
click at [567, 516] on link "4" at bounding box center [577, 520] width 36 height 36
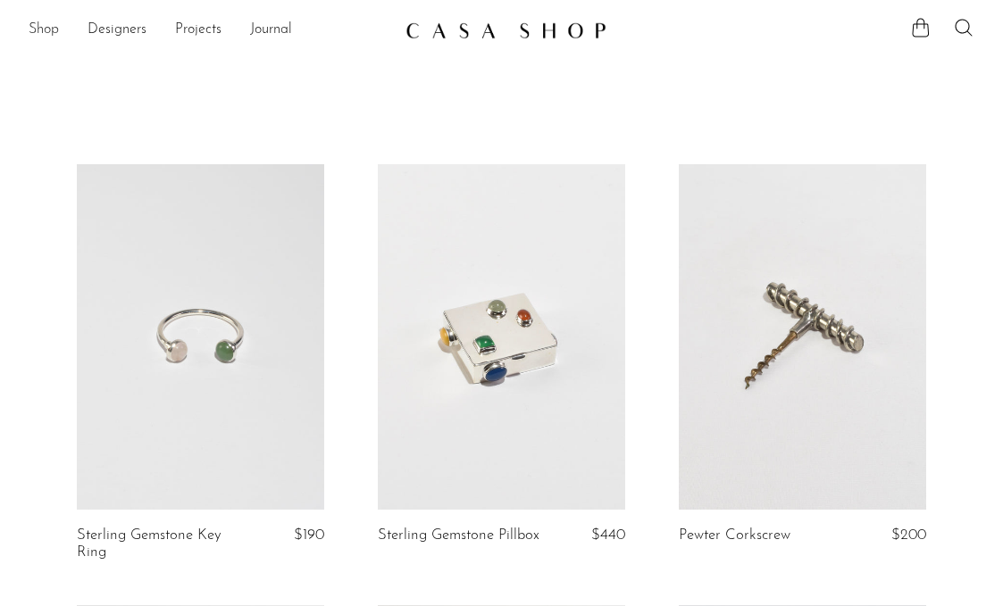
click at [45, 26] on link "Shop" at bounding box center [44, 30] width 30 height 23
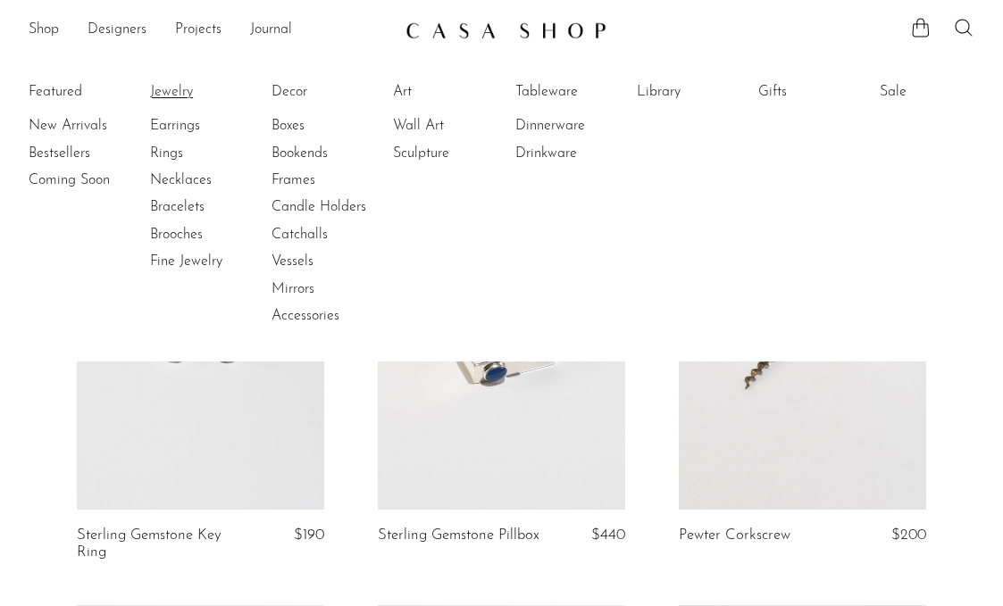
click at [187, 96] on link "Jewelry" at bounding box center [217, 92] width 134 height 20
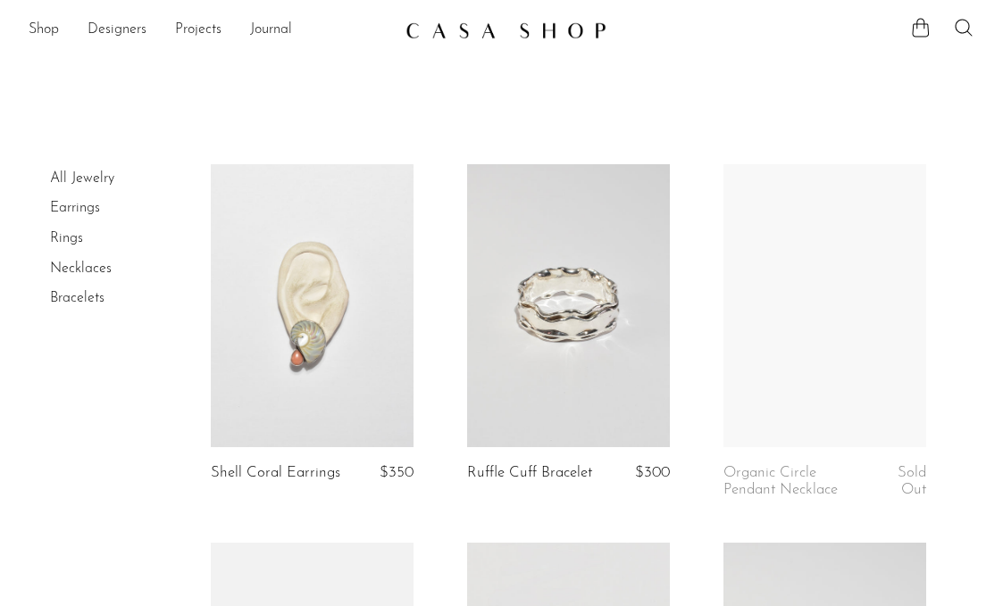
click at [537, 26] on img at bounding box center [506, 30] width 201 height 18
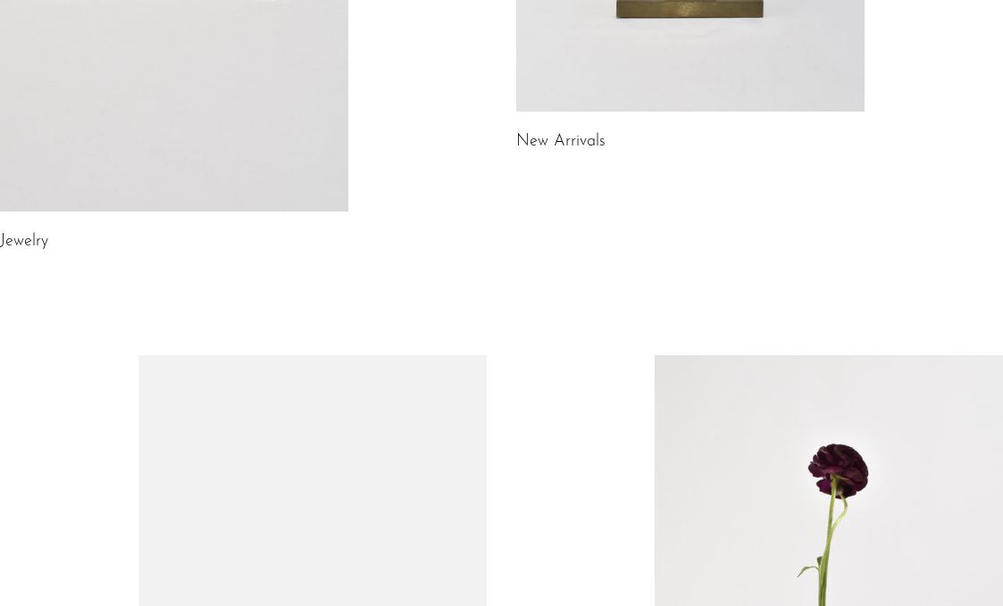
scroll to position [508, 0]
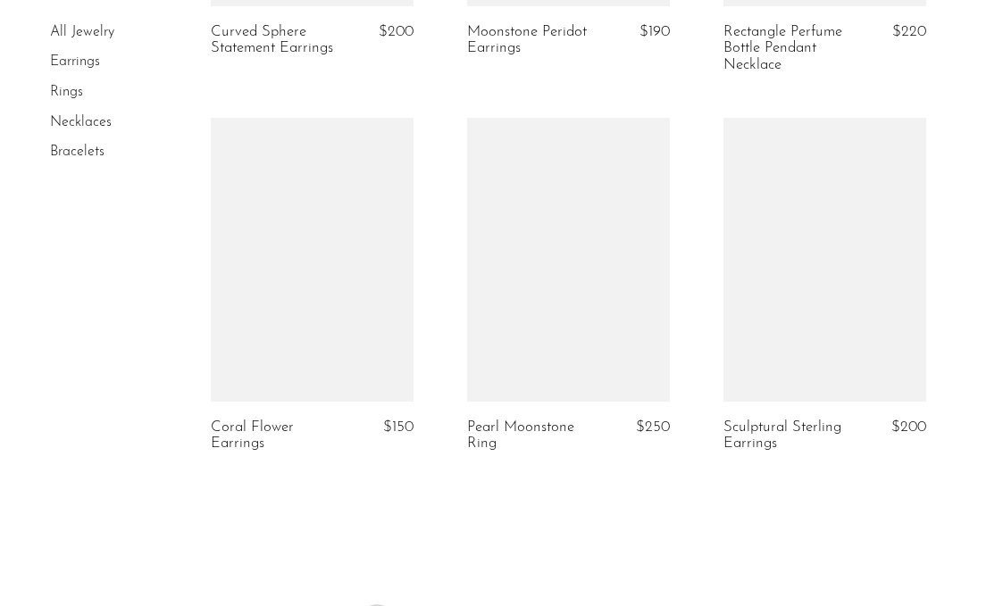
scroll to position [4337, 0]
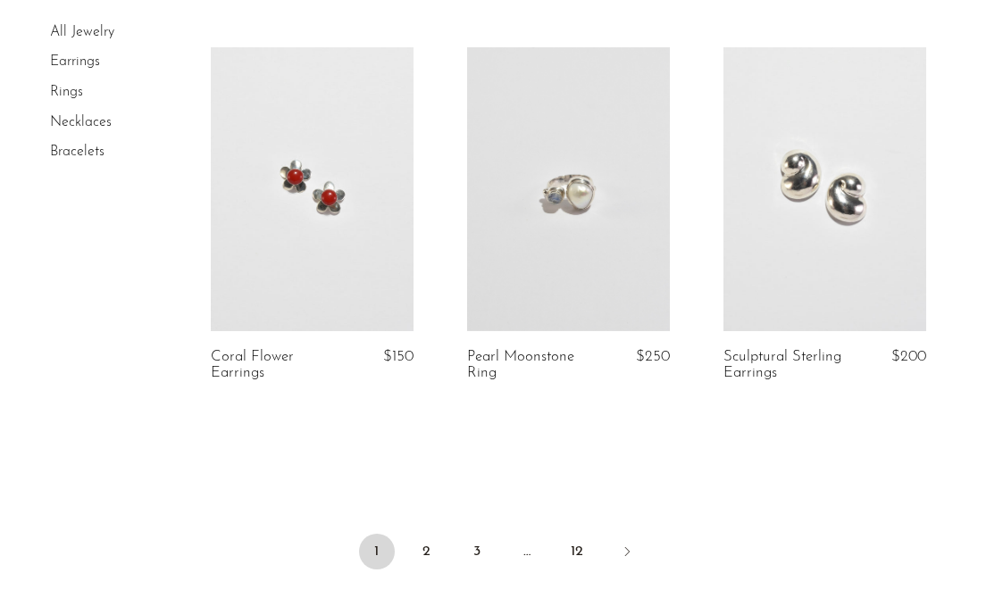
click at [272, 103] on link at bounding box center [312, 189] width 203 height 284
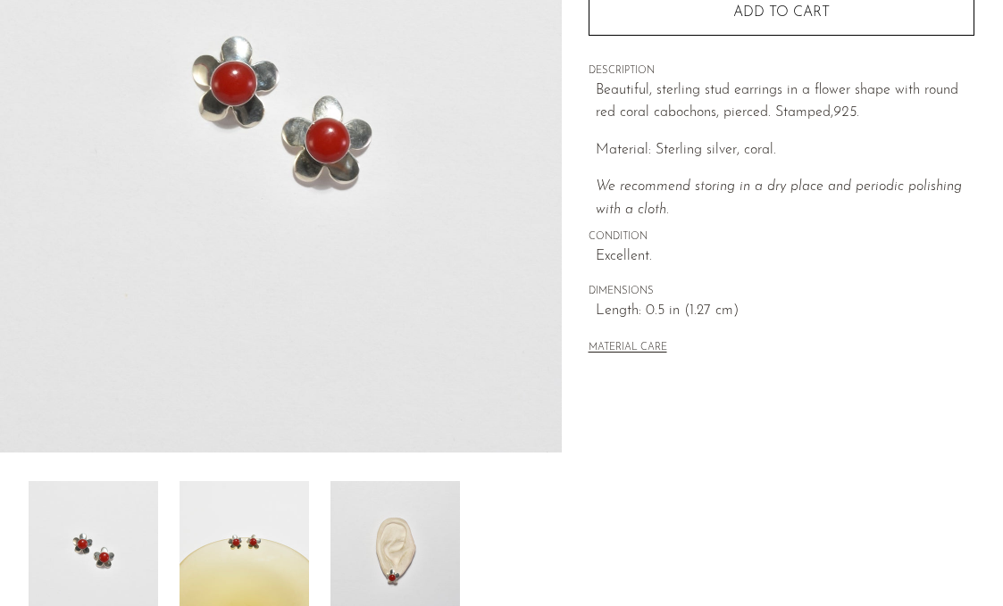
scroll to position [525, 0]
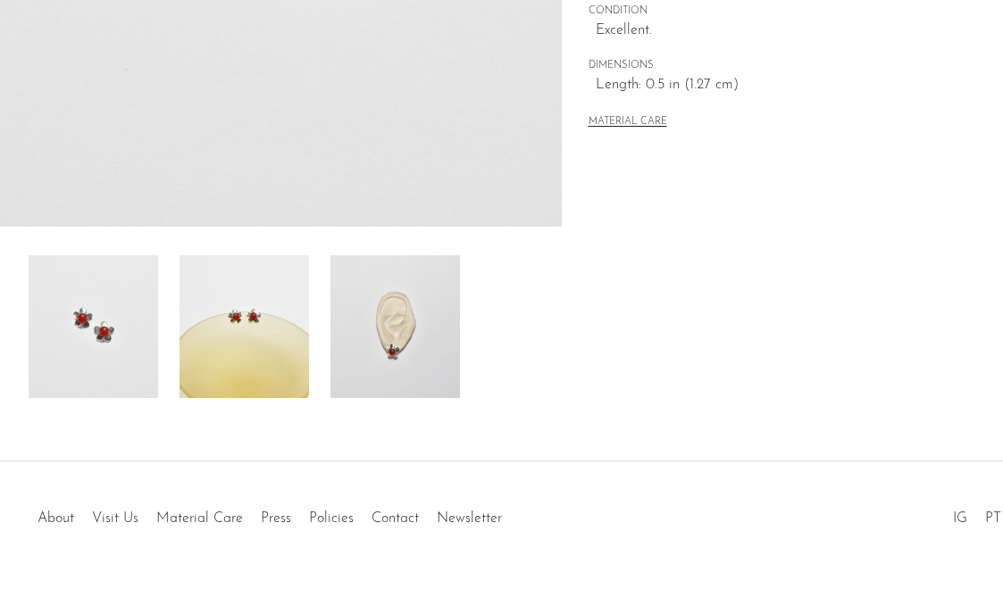
click at [426, 314] on img at bounding box center [395, 326] width 130 height 143
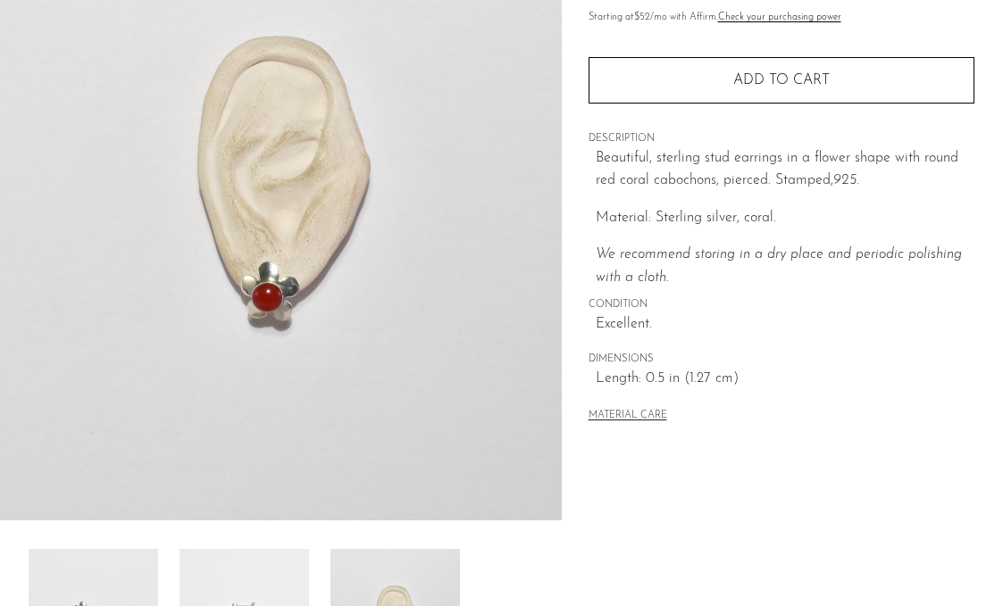
scroll to position [68, 0]
